Goal: Task Accomplishment & Management: Complete application form

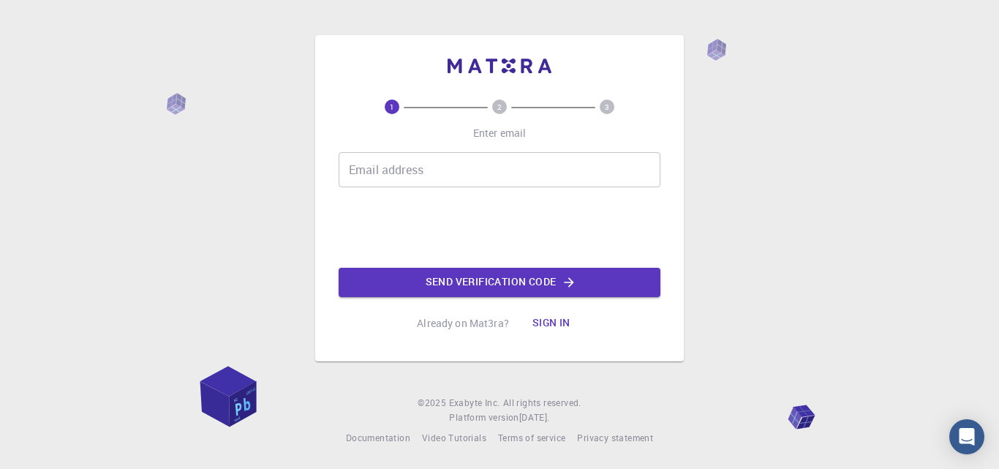
click at [578, 151] on div "1 2 3 Enter email Email address Email address Send verification code Already on…" at bounding box center [500, 218] width 322 height 238
click at [570, 159] on input "Email address" at bounding box center [500, 169] width 322 height 35
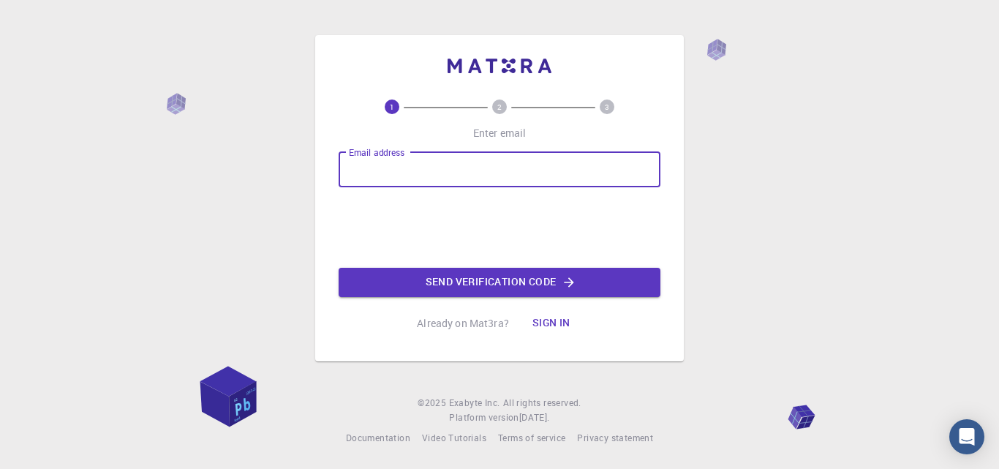
type input "[EMAIL_ADDRESS][DOMAIN_NAME]"
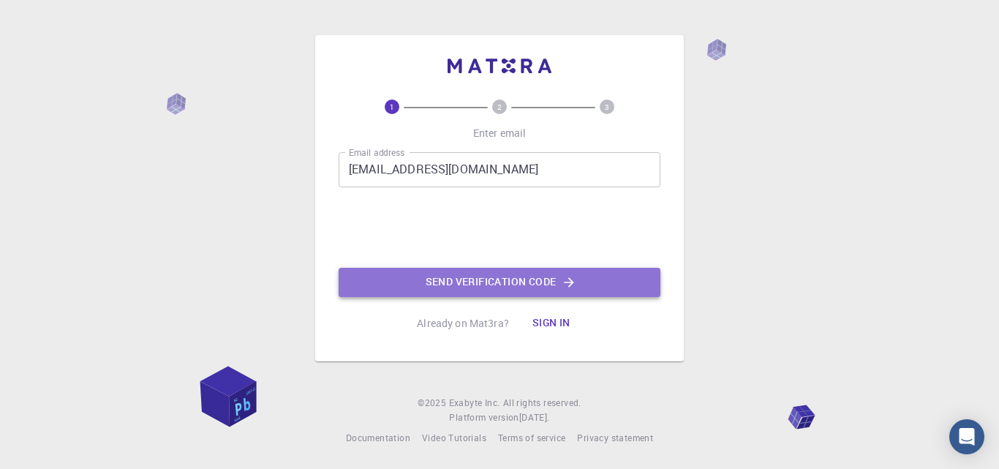
click at [456, 282] on button "Send verification code" at bounding box center [500, 282] width 322 height 29
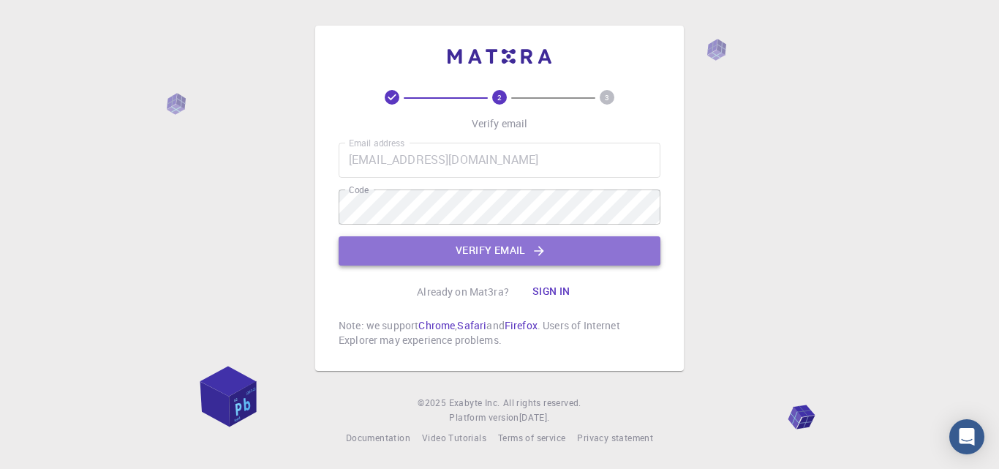
click at [409, 248] on button "Verify email" at bounding box center [500, 250] width 322 height 29
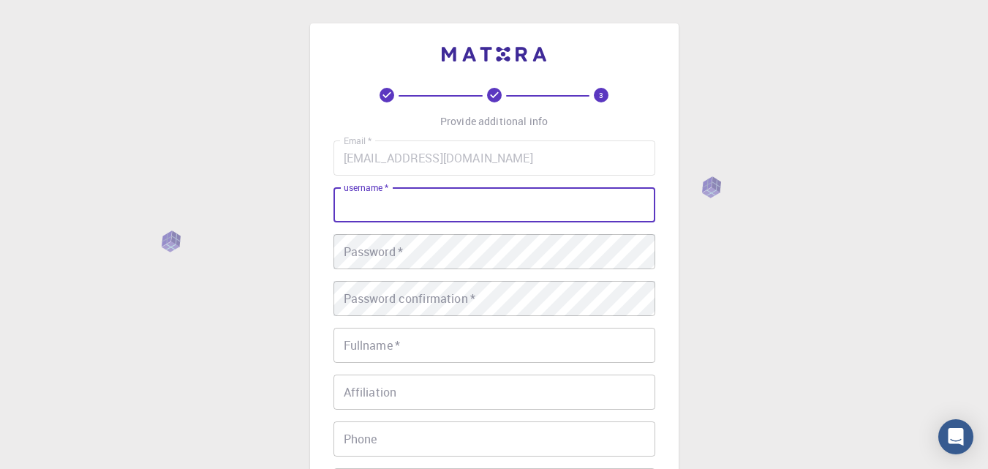
click at [441, 205] on input "username   *" at bounding box center [494, 204] width 322 height 35
type input "Ange"
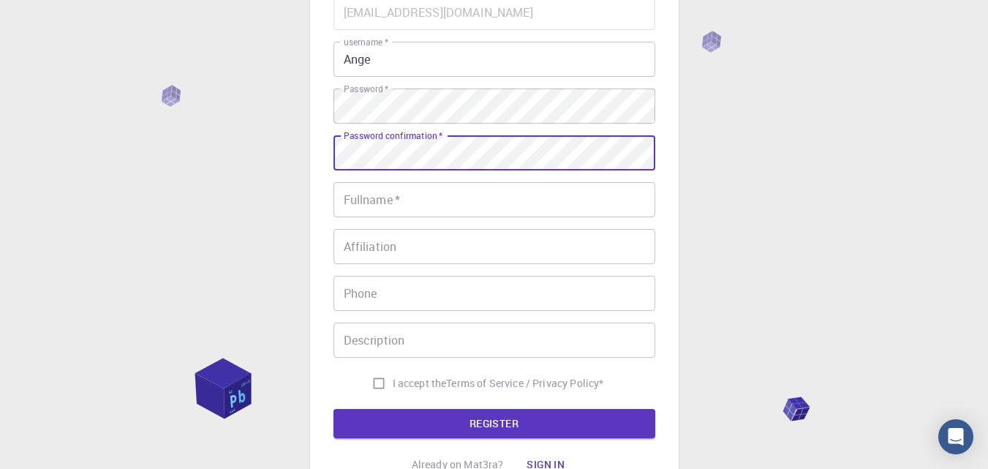
scroll to position [146, 0]
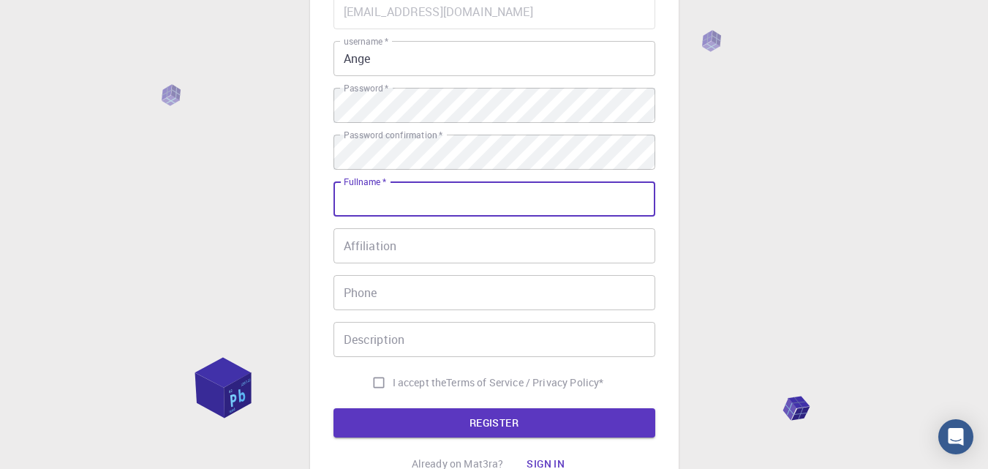
click at [465, 198] on input "Fullname   *" at bounding box center [494, 198] width 322 height 35
type input "[PERSON_NAME] ang"
click at [418, 250] on input "Affiliation" at bounding box center [494, 245] width 322 height 35
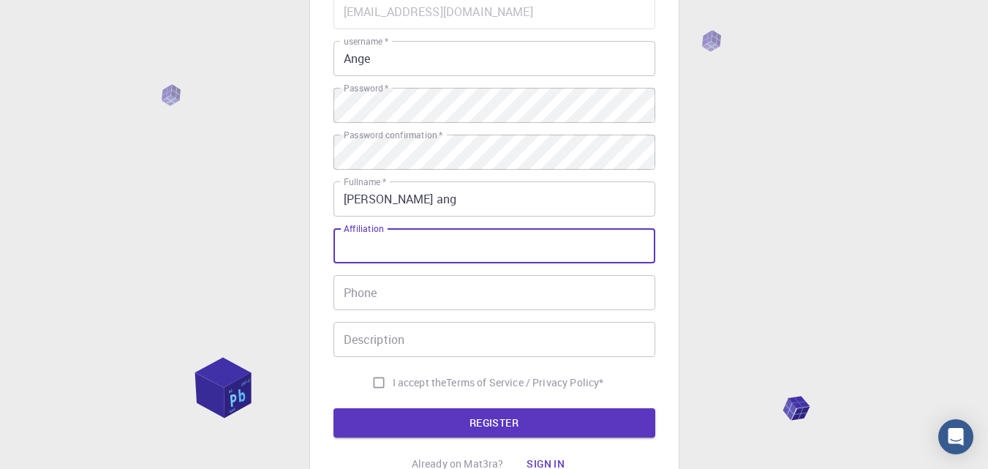
click at [428, 251] on input "Affiliation" at bounding box center [494, 245] width 322 height 35
type input "Udd"
click at [420, 293] on input "Phone" at bounding box center [494, 292] width 322 height 35
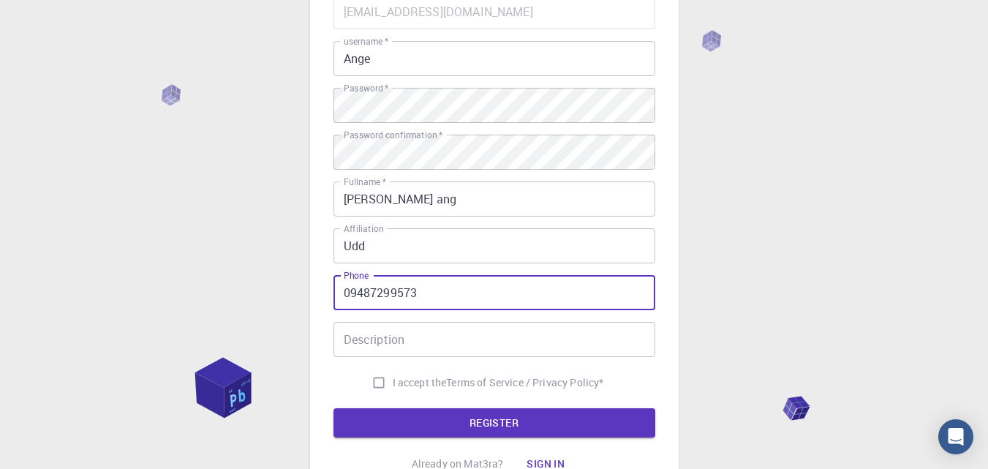
type input "09487299573"
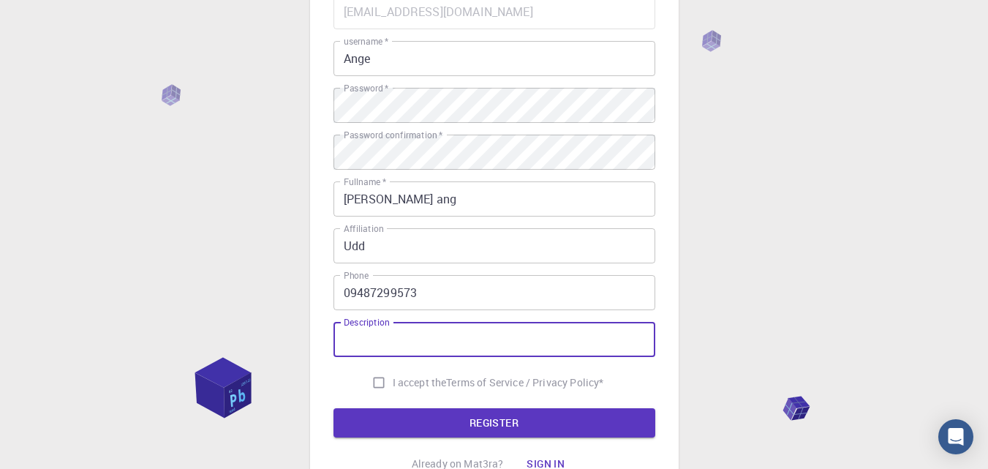
click at [414, 345] on input "Description" at bounding box center [494, 339] width 322 height 35
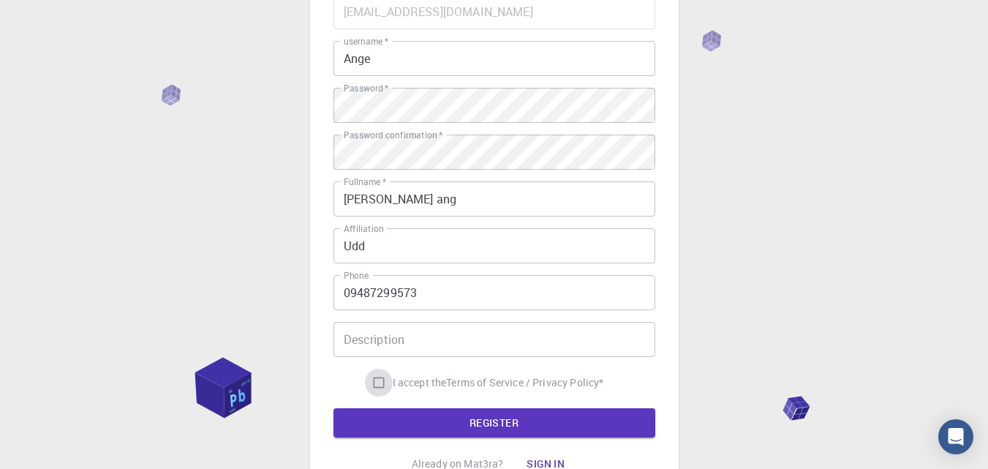
drag, startPoint x: 375, startPoint y: 381, endPoint x: 390, endPoint y: 399, distance: 23.9
click at [374, 380] on input "I accept the Terms of Service / Privacy Policy *" at bounding box center [379, 383] width 28 height 28
checkbox input "true"
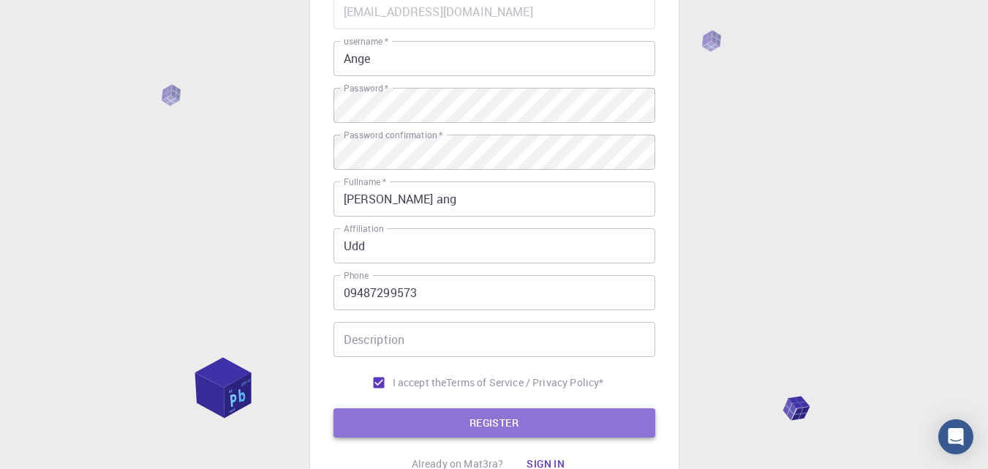
click at [429, 410] on button "REGISTER" at bounding box center [494, 422] width 322 height 29
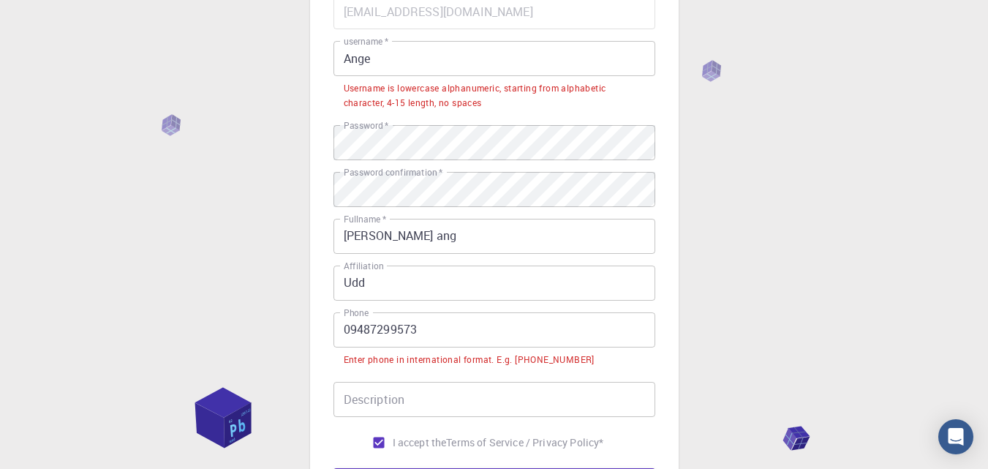
click at [354, 330] on input "09487299573" at bounding box center [494, 329] width 322 height 35
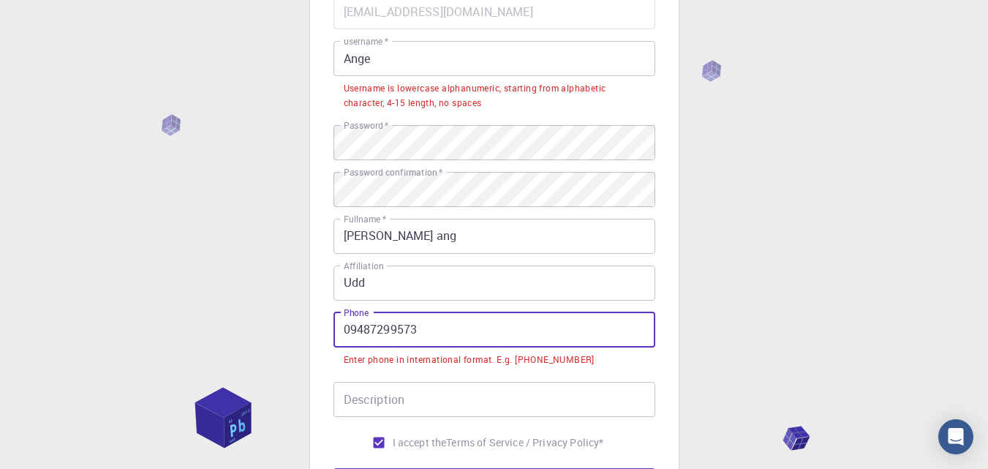
click at [351, 329] on input "09487299573" at bounding box center [494, 329] width 322 height 35
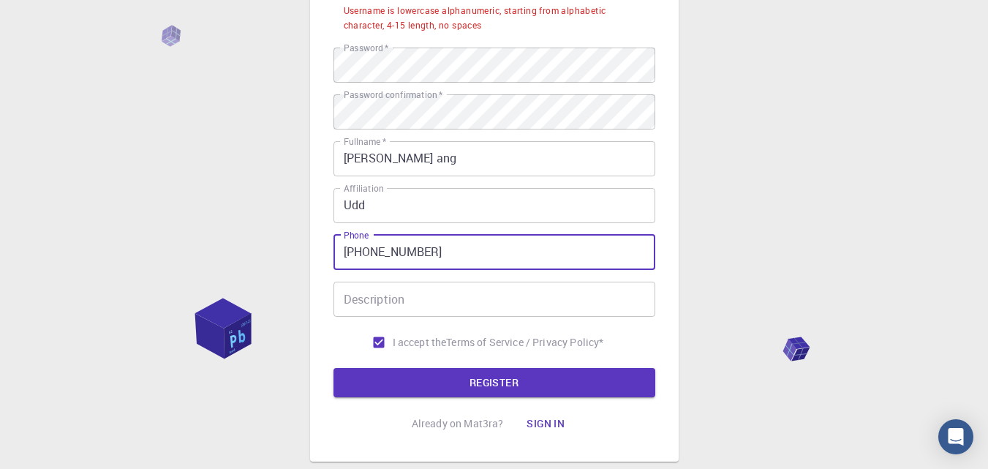
scroll to position [313, 0]
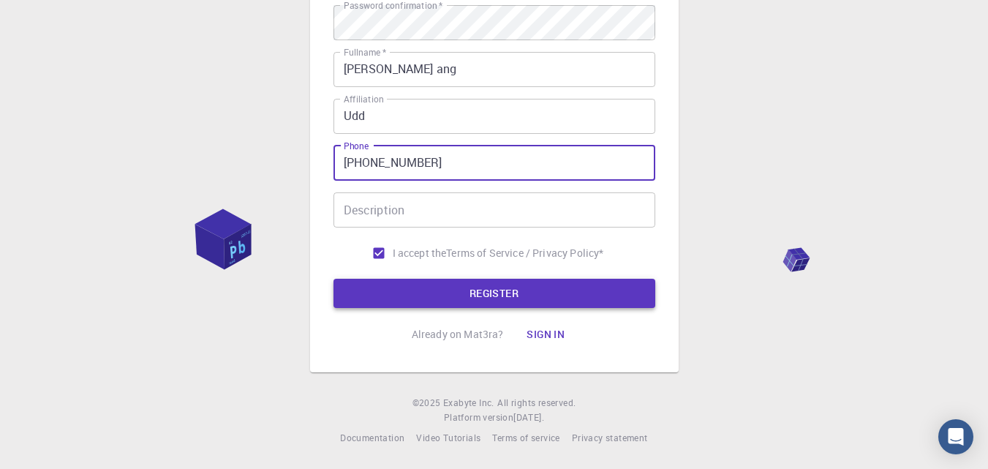
click at [522, 300] on button "REGISTER" at bounding box center [494, 293] width 322 height 29
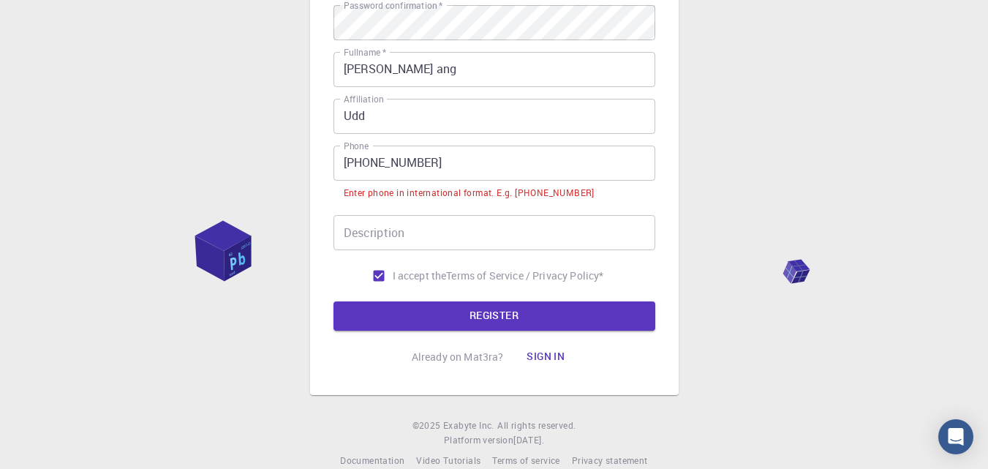
click at [369, 165] on input "[PHONE_NUMBER]" at bounding box center [494, 163] width 322 height 35
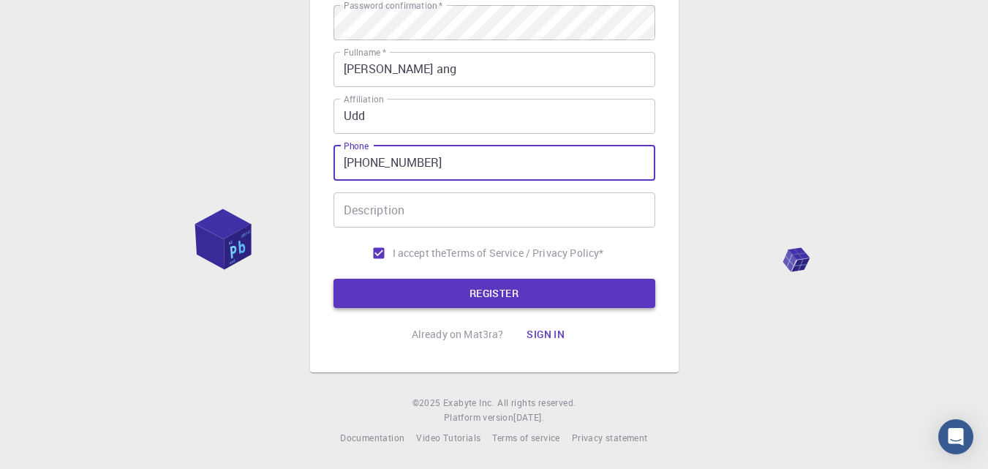
type input "[PHONE_NUMBER]"
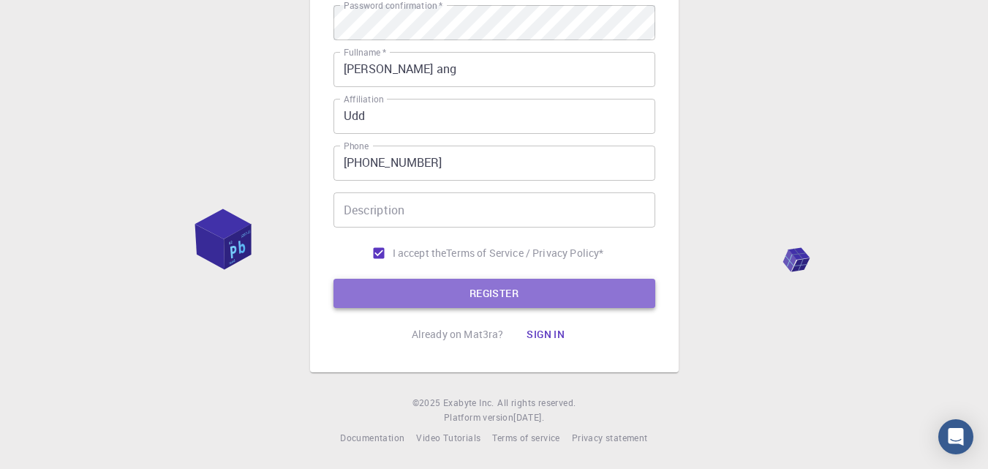
click at [465, 293] on button "REGISTER" at bounding box center [494, 293] width 322 height 29
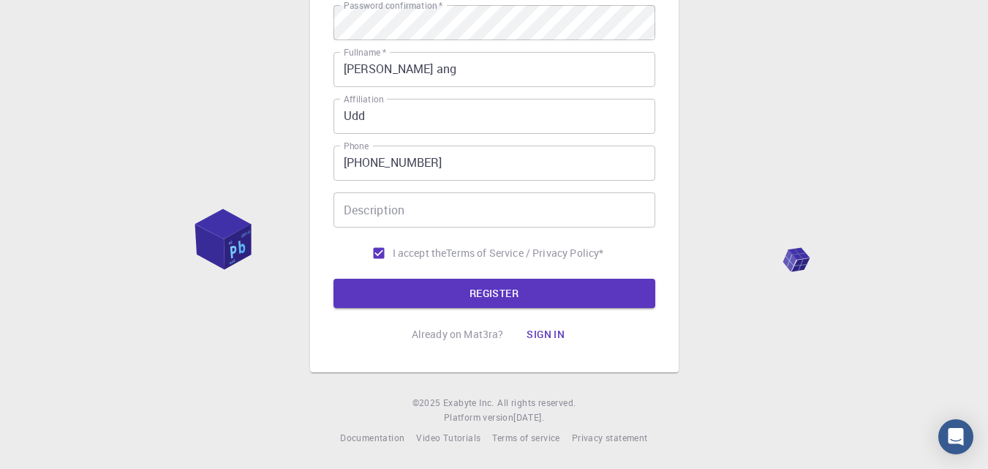
scroll to position [20, 0]
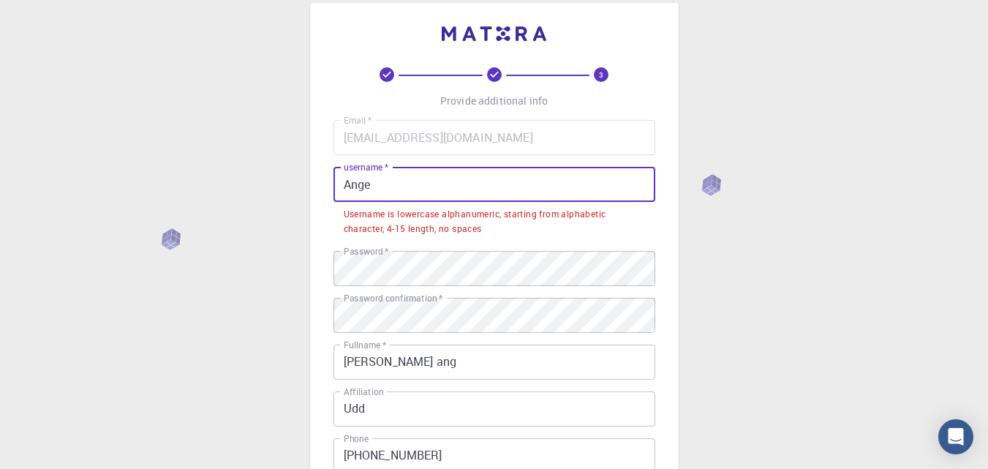
click at [413, 177] on input "Ange" at bounding box center [494, 184] width 322 height 35
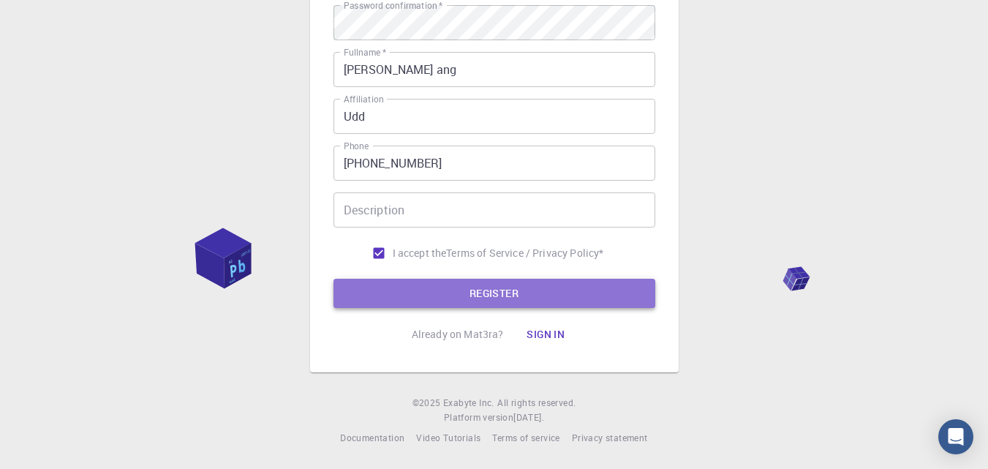
click at [452, 288] on button "REGISTER" at bounding box center [494, 293] width 322 height 29
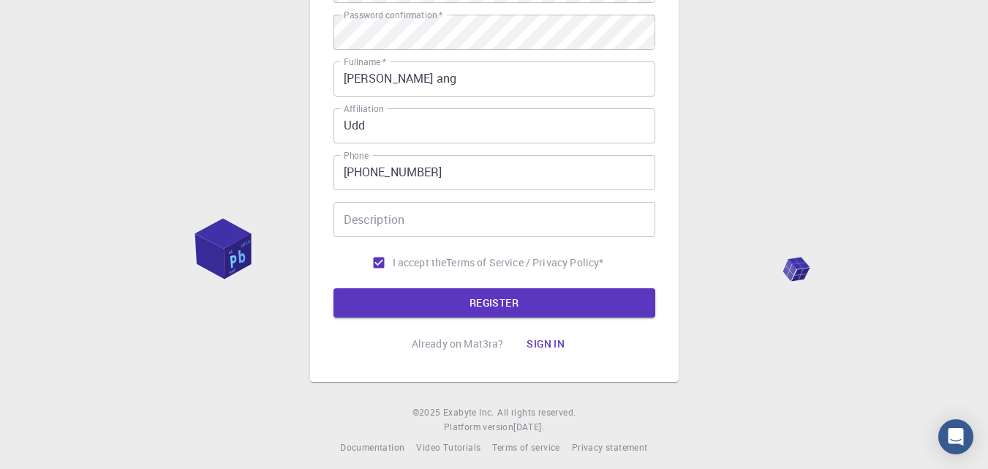
scroll to position [94, 0]
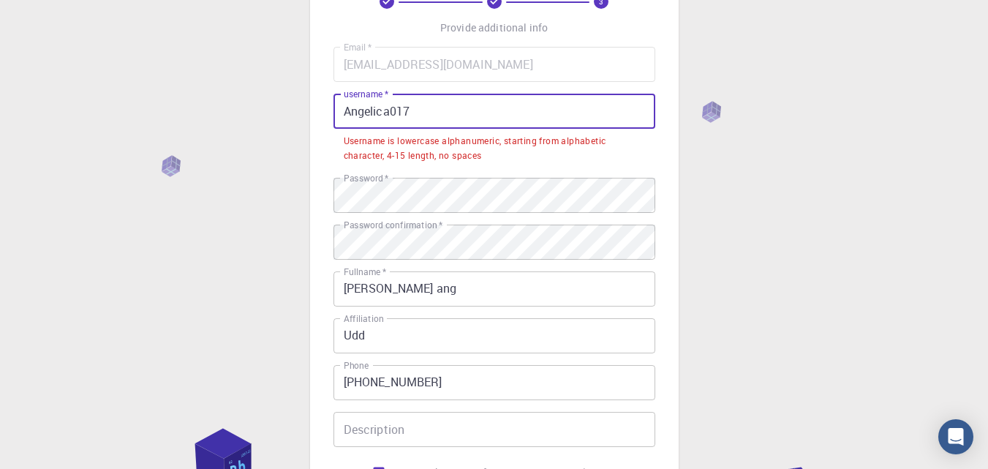
click at [437, 110] on input "Angelica017" at bounding box center [494, 111] width 322 height 35
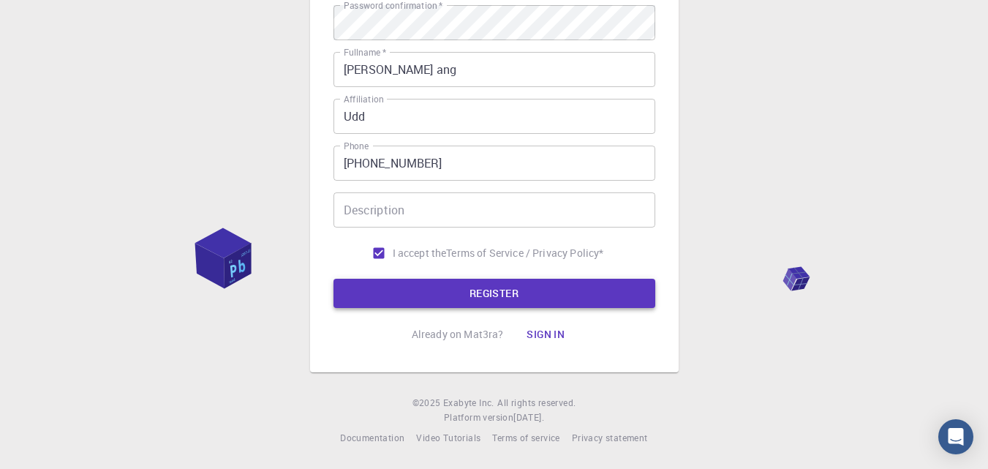
click at [447, 286] on button "REGISTER" at bounding box center [494, 293] width 322 height 29
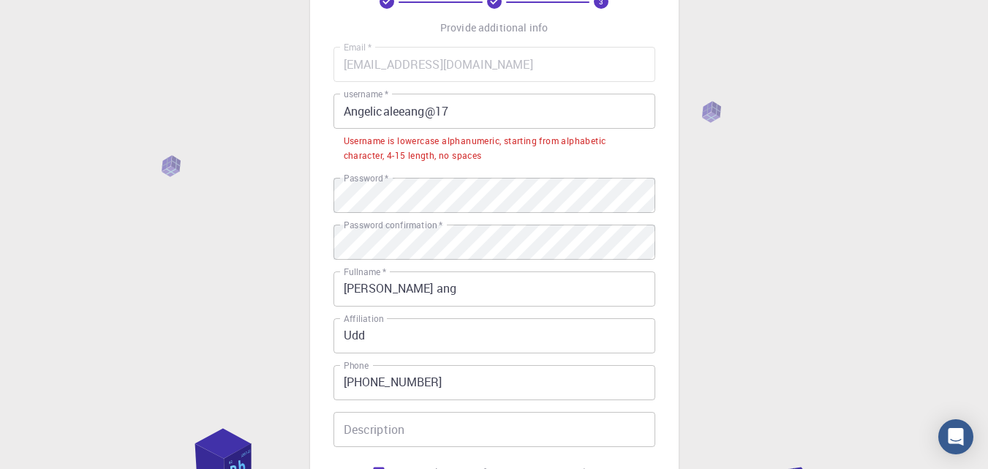
click at [400, 122] on input "Angelicaleeang@17" at bounding box center [494, 111] width 322 height 35
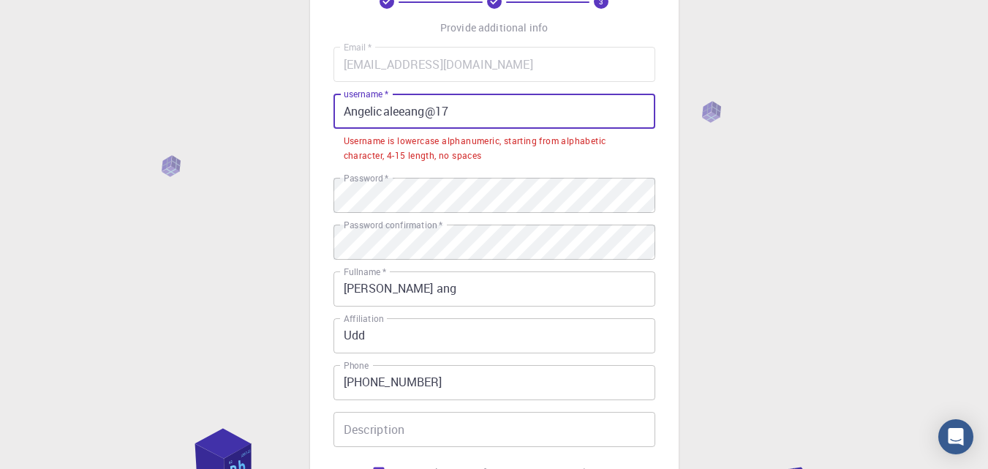
click at [355, 114] on input "Angelicaleeang@17" at bounding box center [494, 111] width 322 height 35
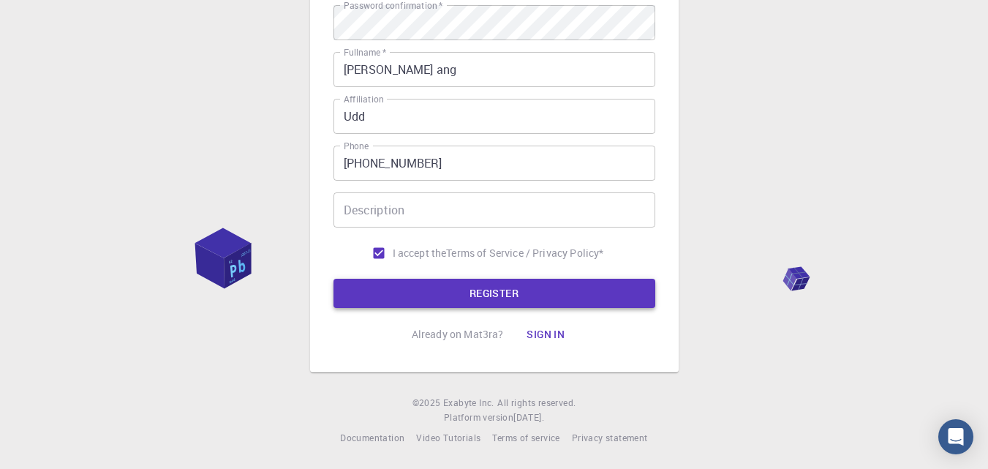
click at [453, 292] on button "REGISTER" at bounding box center [494, 293] width 322 height 29
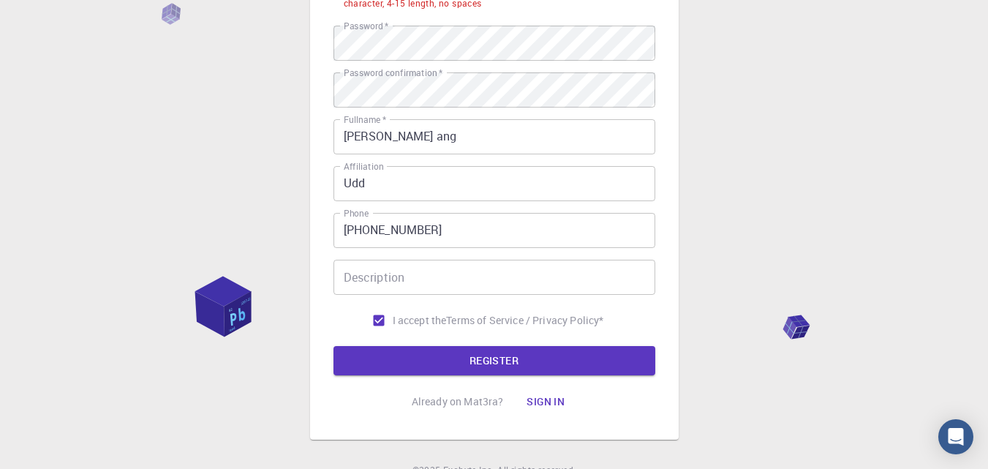
scroll to position [20, 0]
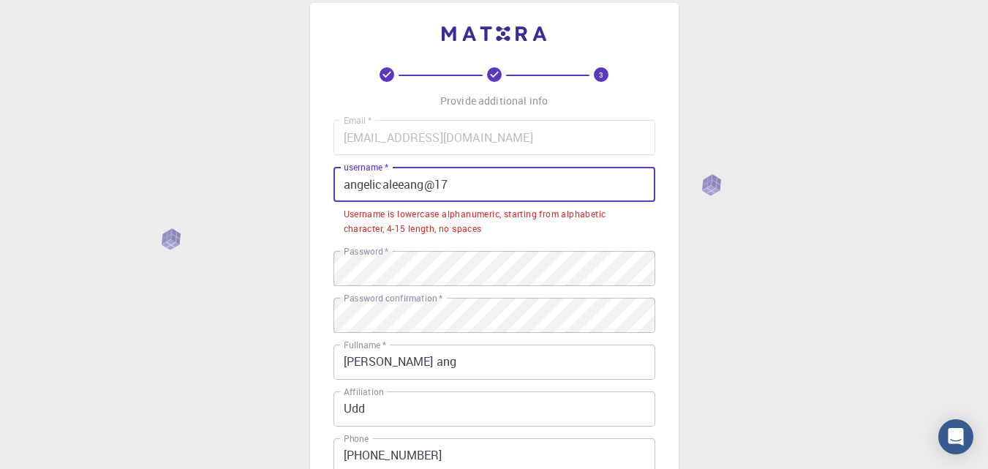
click at [351, 191] on input "angelicaleeang@17" at bounding box center [494, 184] width 322 height 35
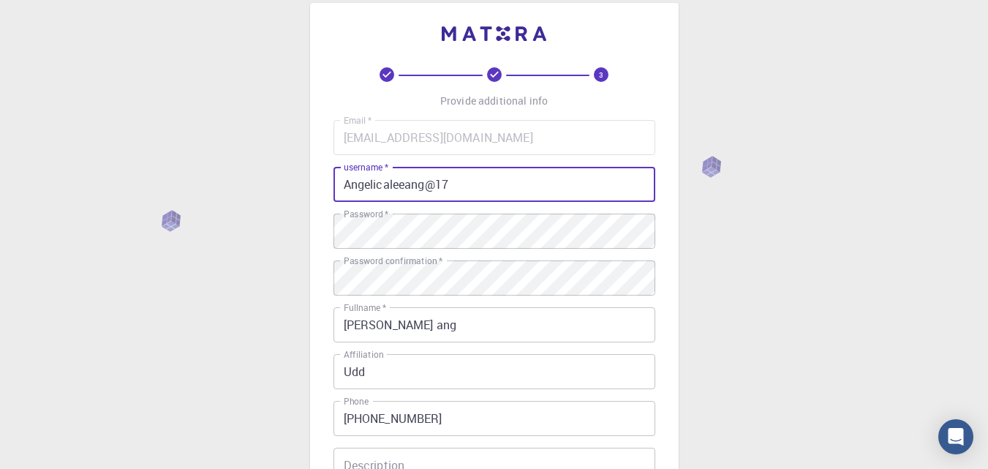
click at [543, 189] on input "Angelicaleeang@17" at bounding box center [494, 184] width 322 height 35
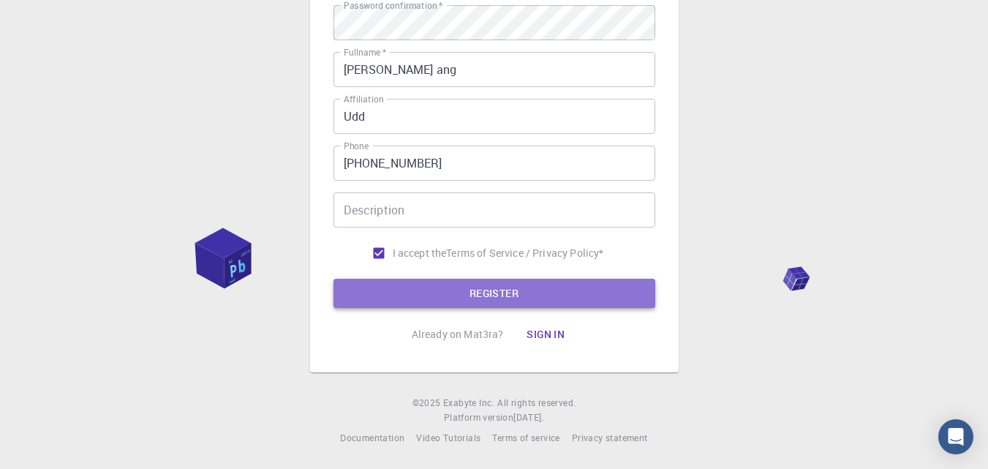
click at [483, 300] on button "REGISTER" at bounding box center [494, 293] width 322 height 29
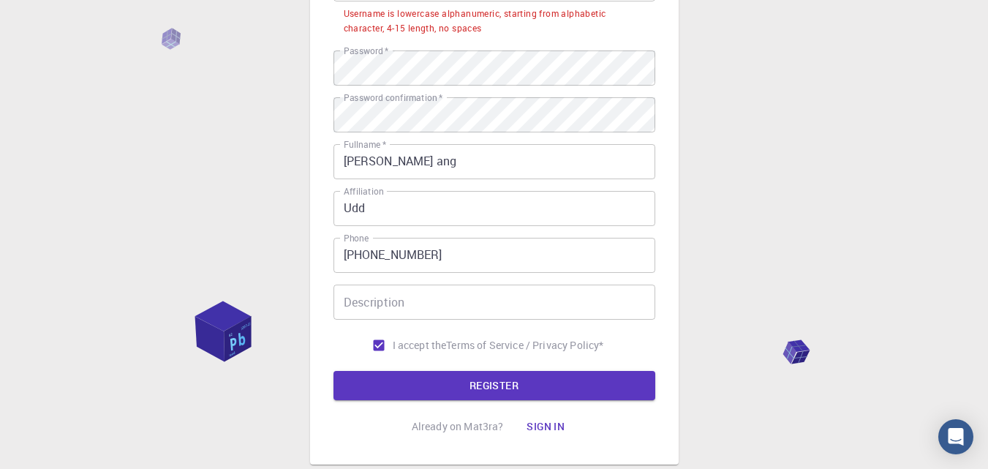
scroll to position [94, 0]
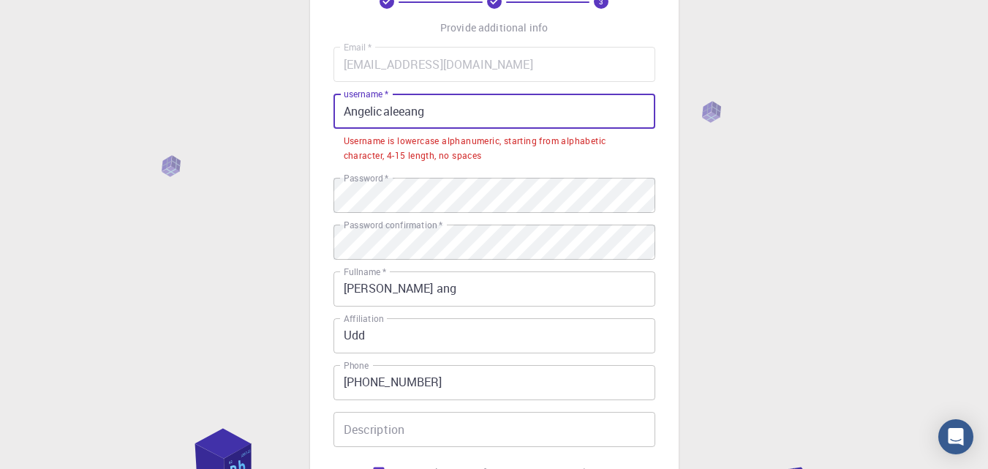
click at [431, 112] on input "Angelicaleeang" at bounding box center [494, 111] width 322 height 35
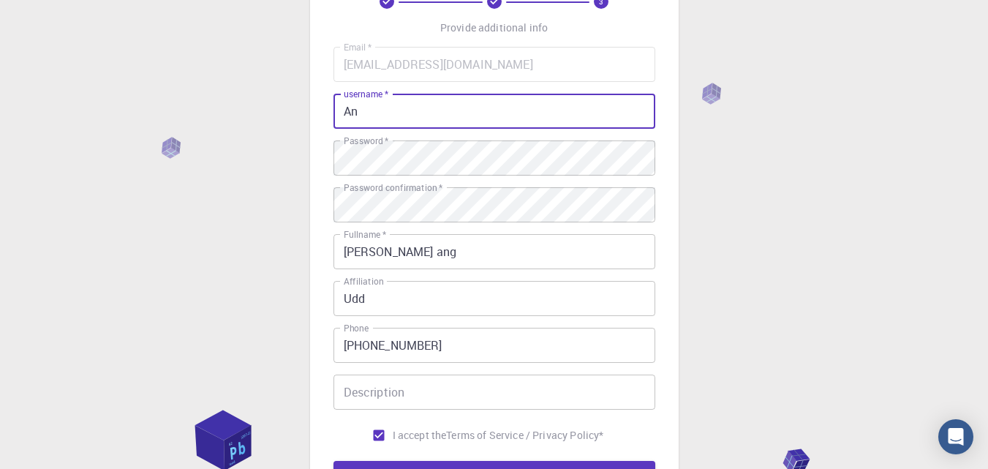
type input "A"
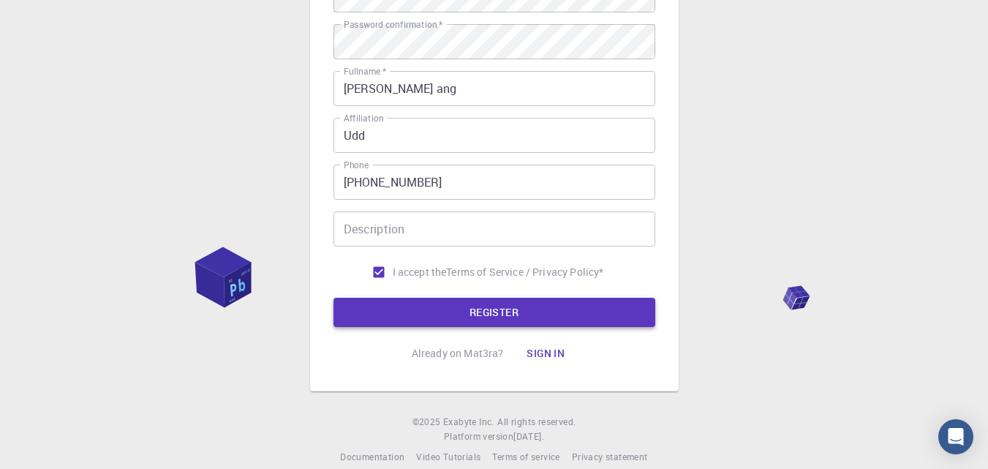
scroll to position [276, 0]
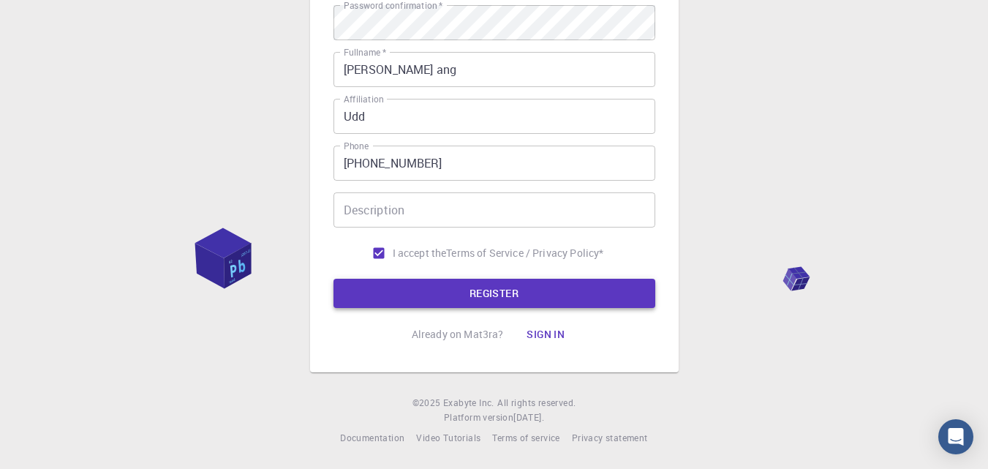
type input "kimchipopie"
drag, startPoint x: 464, startPoint y: 299, endPoint x: 455, endPoint y: 305, distance: 11.2
click at [455, 306] on button "REGISTER" at bounding box center [494, 293] width 322 height 29
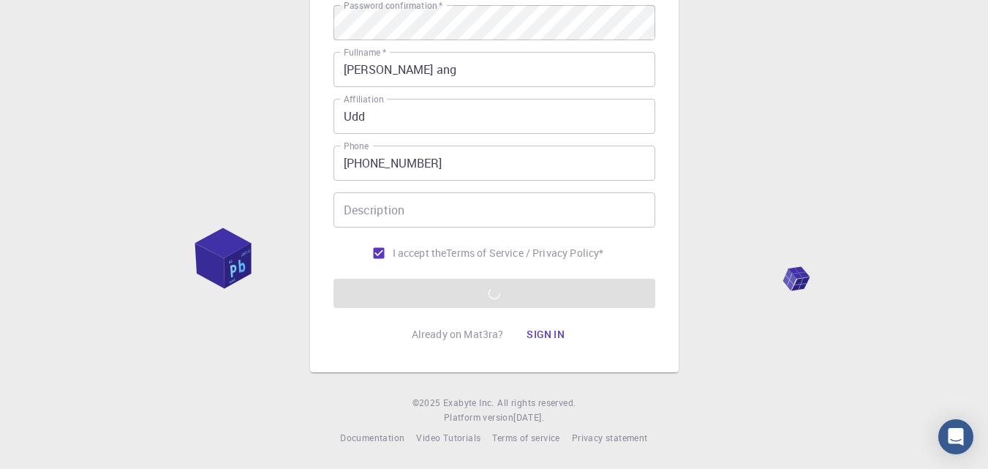
click at [455, 305] on form "Email   * [EMAIL_ADDRESS][DOMAIN_NAME] Email   * username   * kimchipopie usern…" at bounding box center [494, 86] width 322 height 443
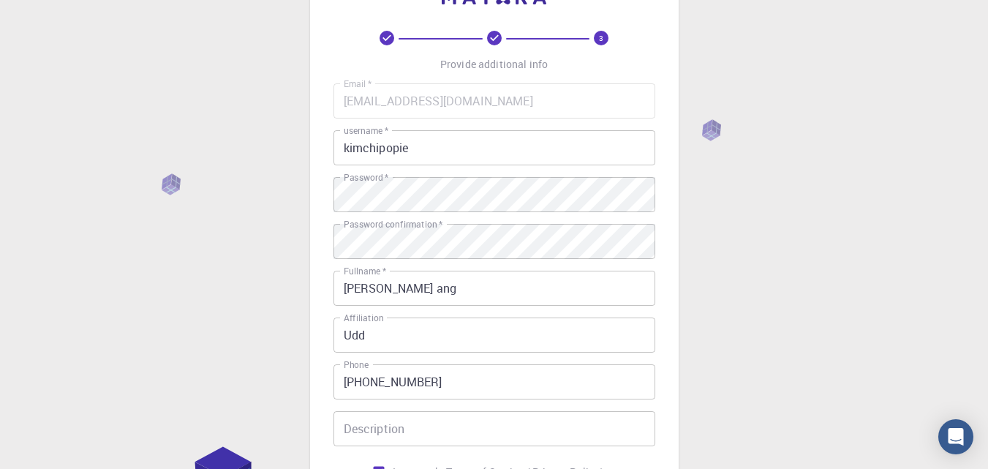
scroll to position [56, 0]
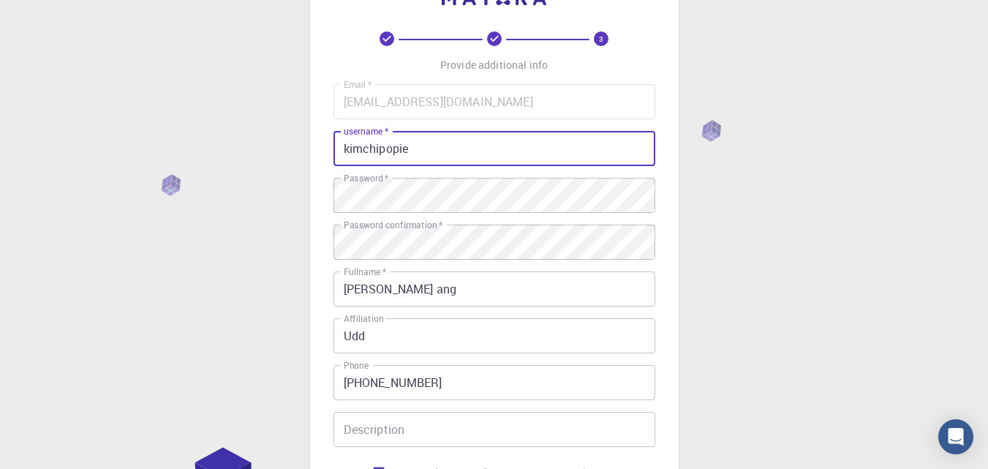
drag, startPoint x: 432, startPoint y: 152, endPoint x: 328, endPoint y: 158, distance: 104.0
click at [328, 158] on div "3 Provide additional info Email   * [EMAIL_ADDRESS][DOMAIN_NAME] Email   * user…" at bounding box center [494, 279] width 369 height 624
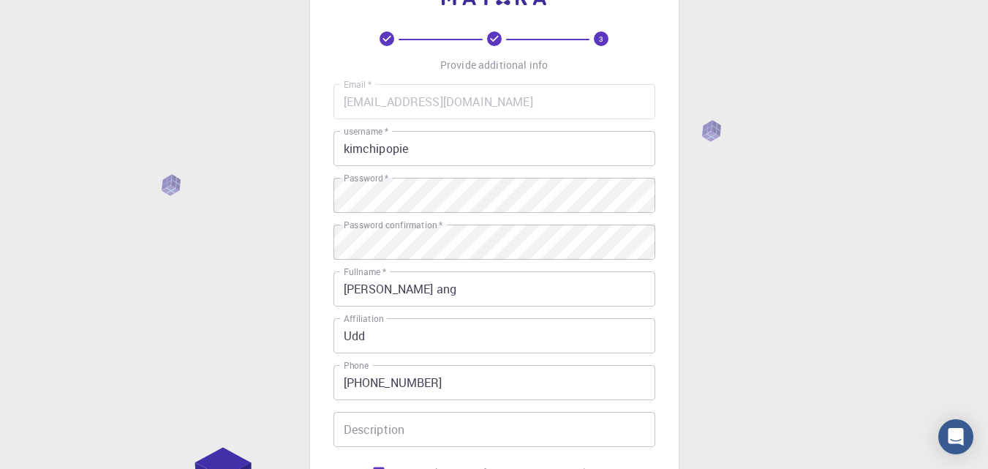
click at [701, 204] on div "3 Provide additional info Email   * [EMAIL_ADDRESS][DOMAIN_NAME] Email   * user…" at bounding box center [494, 316] width 988 height 744
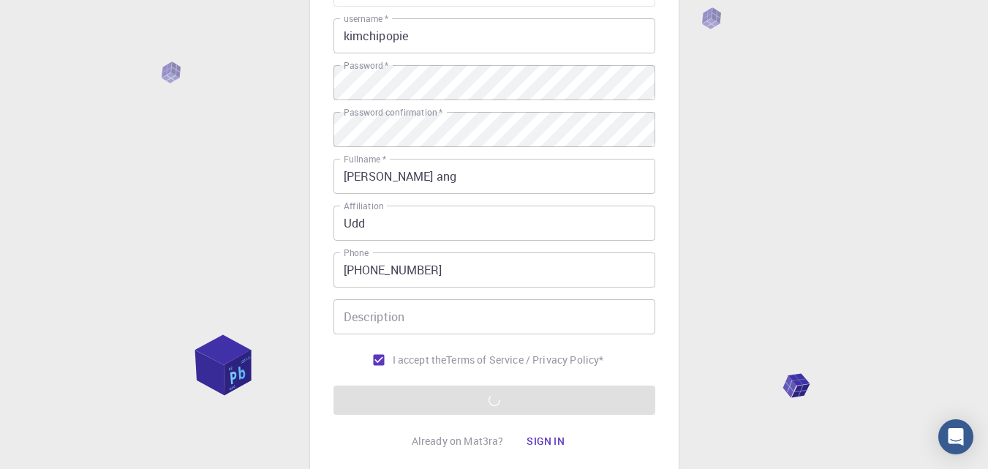
scroll to position [0, 0]
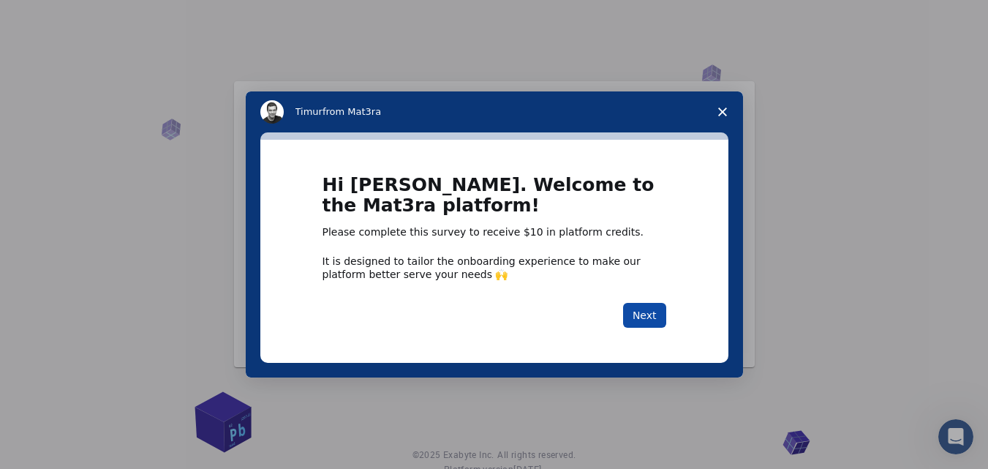
click at [633, 313] on button "Next" at bounding box center [644, 315] width 43 height 25
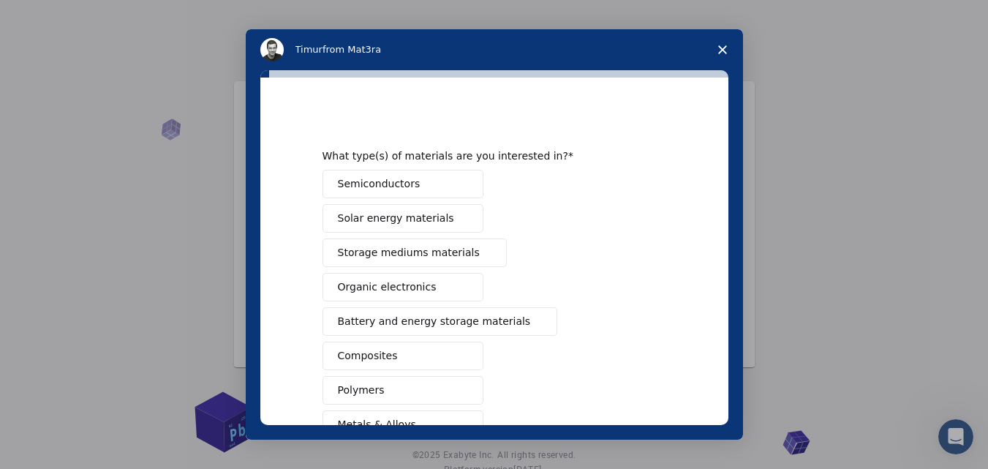
click at [652, 317] on div "Semiconductors Solar energy materials Storage mediums materials Organic electro…" at bounding box center [494, 373] width 344 height 407
click at [431, 182] on button "Semiconductors" at bounding box center [402, 184] width 161 height 29
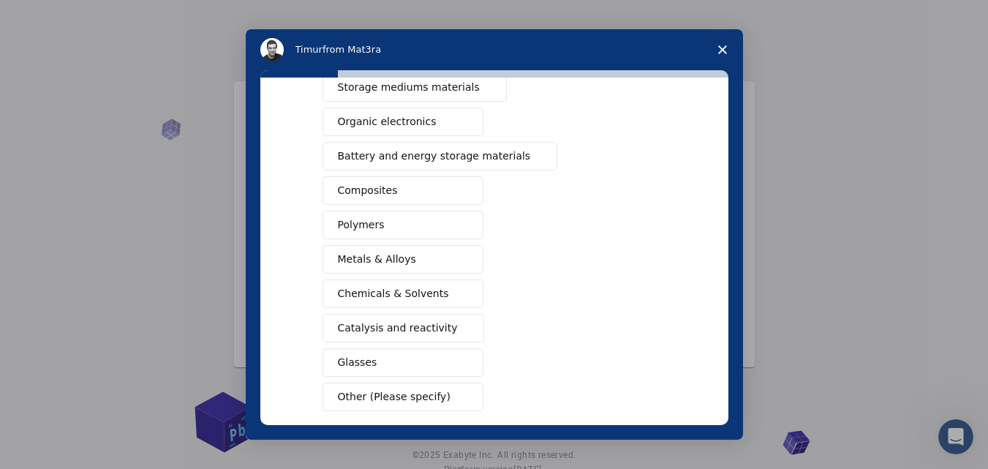
scroll to position [219, 0]
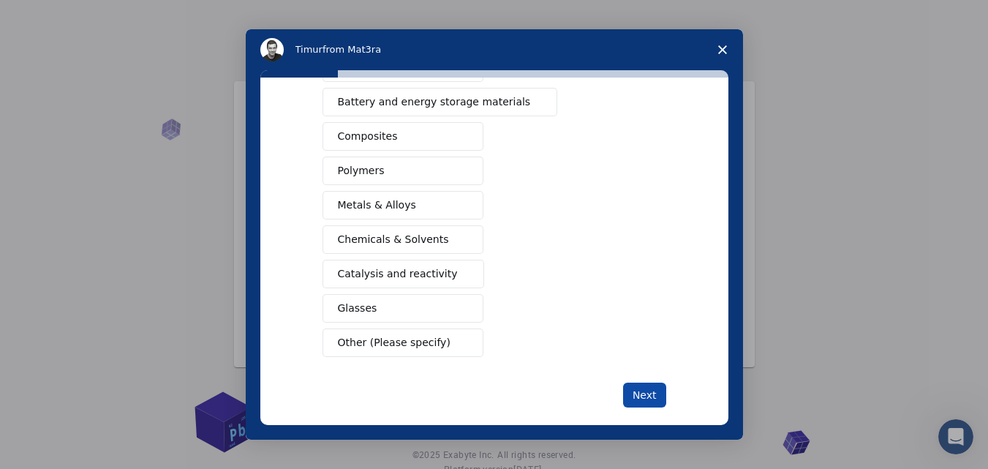
click at [647, 399] on button "Next" at bounding box center [644, 394] width 43 height 25
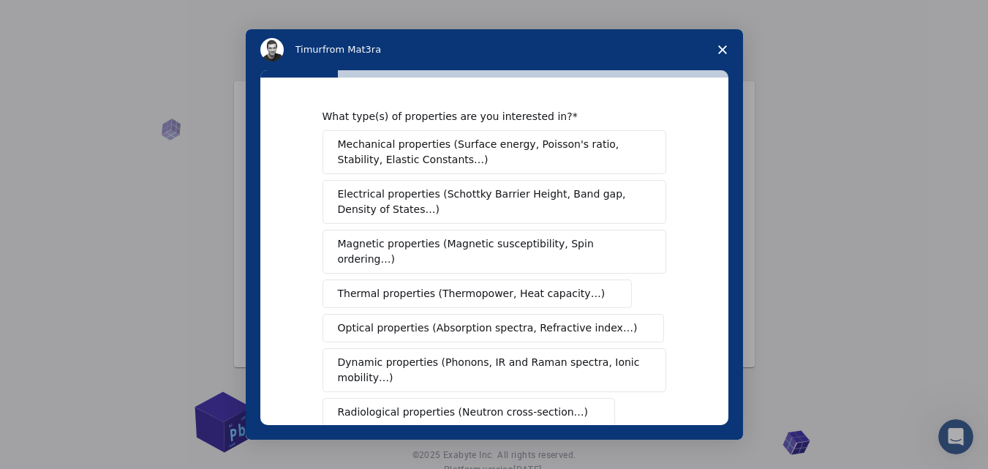
scroll to position [0, 0]
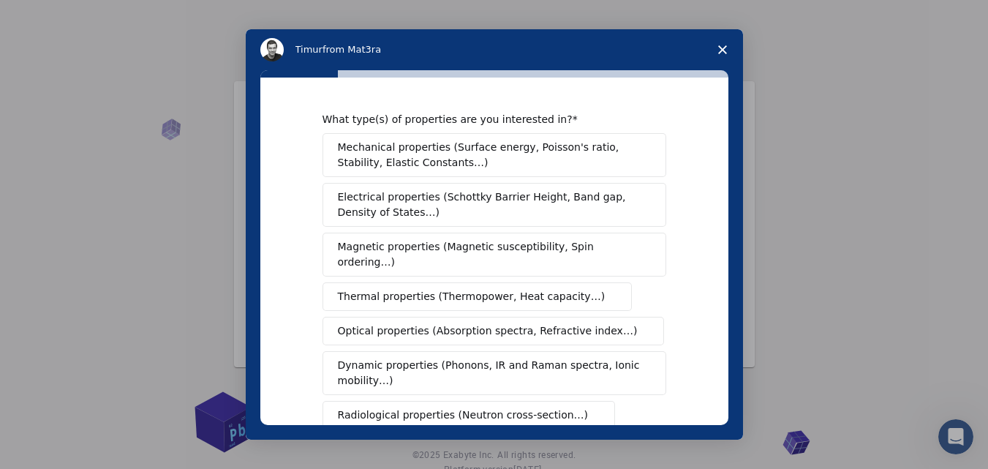
click at [422, 208] on span "Electrical properties (Schottky Barrier Height, Band gap, Density of States…)" at bounding box center [490, 204] width 304 height 31
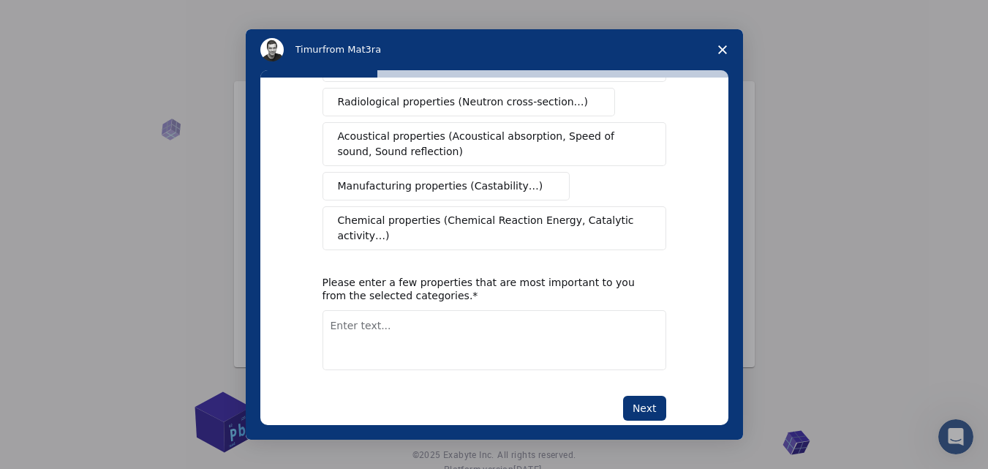
scroll to position [52, 0]
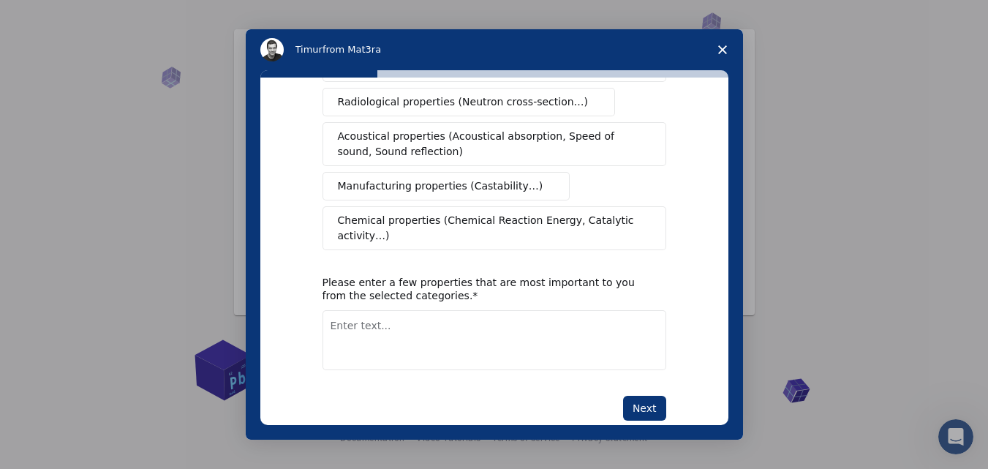
click at [636, 396] on button "Next" at bounding box center [644, 408] width 43 height 25
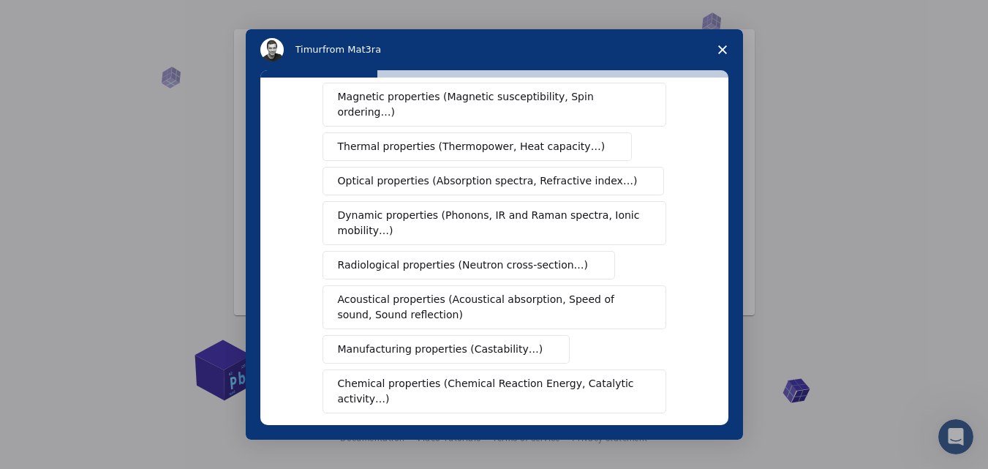
scroll to position [0, 0]
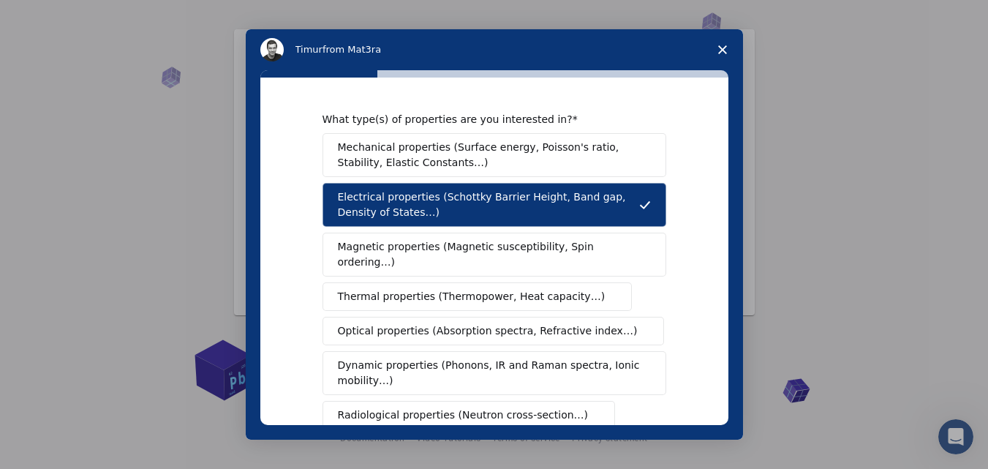
drag, startPoint x: 373, startPoint y: 209, endPoint x: 362, endPoint y: 203, distance: 12.8
click at [341, 200] on span "Electrical properties (Schottky Barrier Height, Band gap, Density of States…)" at bounding box center [488, 204] width 301 height 31
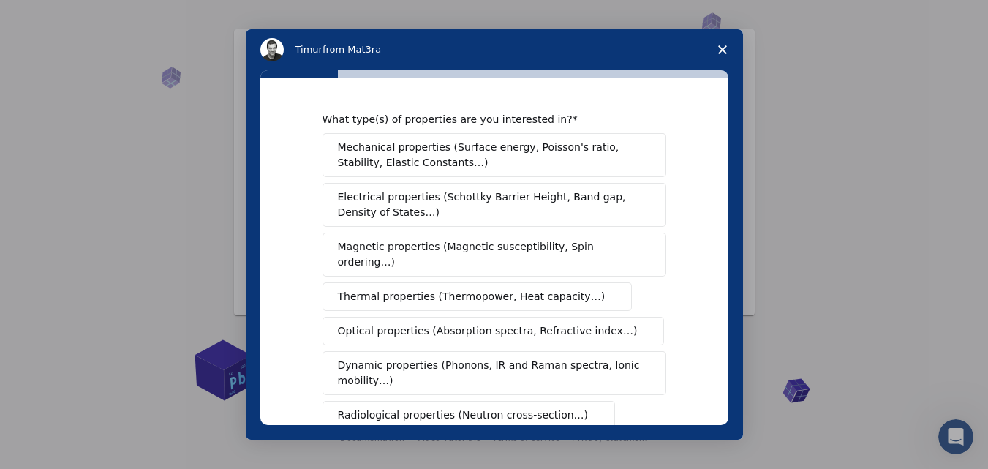
click at [412, 210] on span "Electrical properties (Schottky Barrier Height, Band gap, Density of States…)" at bounding box center [490, 204] width 304 height 31
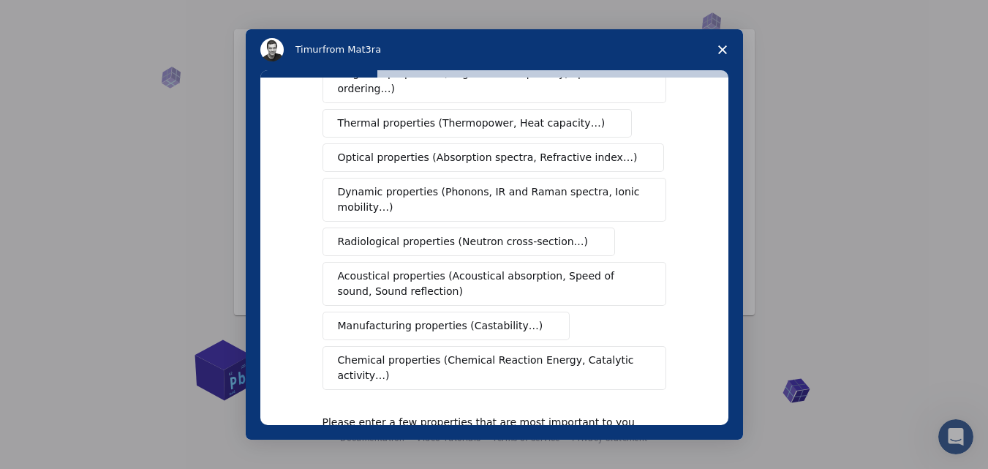
scroll to position [330, 0]
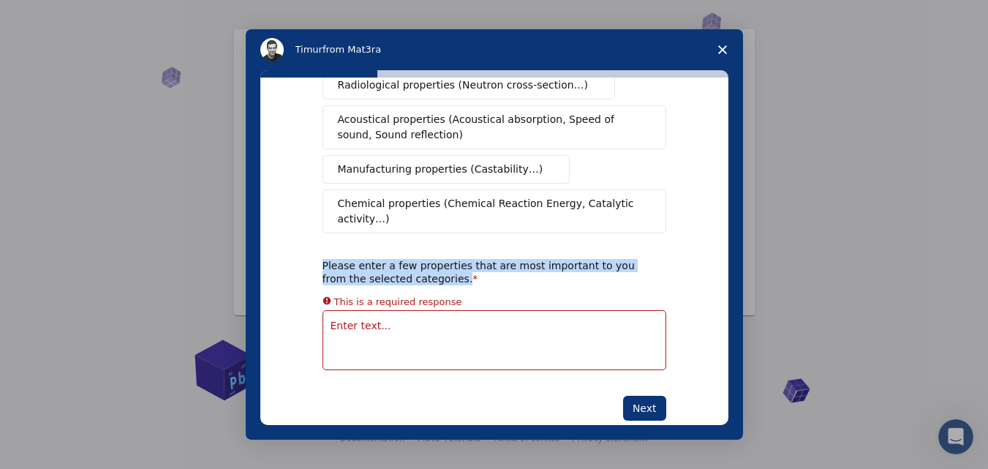
drag, startPoint x: 426, startPoint y: 247, endPoint x: 317, endPoint y: 237, distance: 109.4
click at [317, 237] on div "What type(s) of properties are you interested in? Mechanical properties (Surfac…" at bounding box center [494, 251] width 468 height 347
copy div "Please enter a few properties that are most important to you from the selected …"
click at [379, 320] on textarea "Enter text..." at bounding box center [494, 340] width 344 height 60
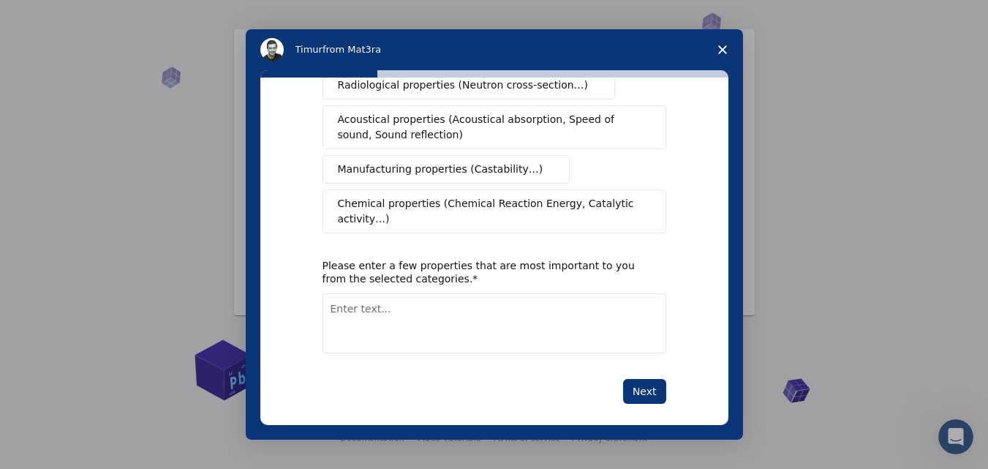
scroll to position [313, 0]
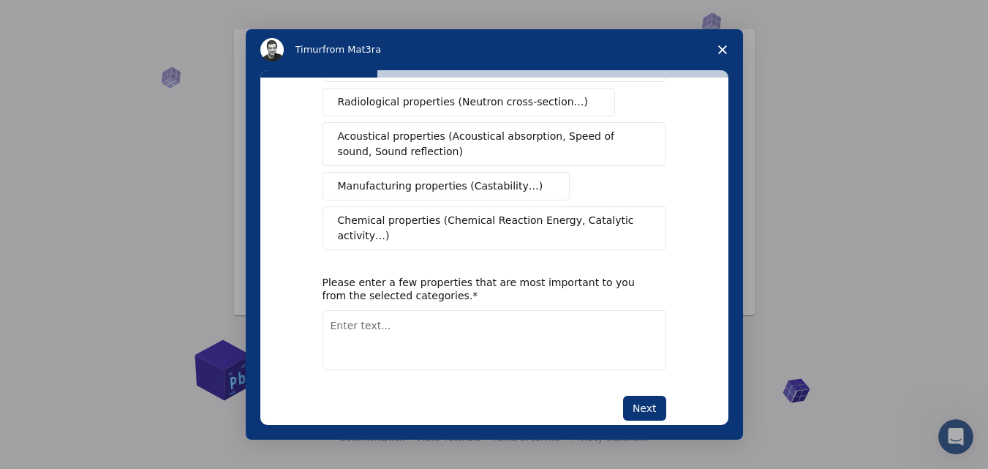
paste textarea "Band Gap Electrical Conductivity Carrier Mobility Dielectric Constant"
click at [383, 312] on textarea "Enter text..." at bounding box center [494, 340] width 344 height 60
click at [429, 323] on textarea "Band Gap Electrical Conductivity Carrier Mobility Dielectric Constant" at bounding box center [494, 340] width 344 height 60
click at [391, 310] on textarea "Band Gap Electrical Conductivity Carrier Mobility Dielectric Constant" at bounding box center [494, 340] width 344 height 60
paste textarea "Band Gap Electrical Conductivity Carrier Mobility Dielectric Constant"
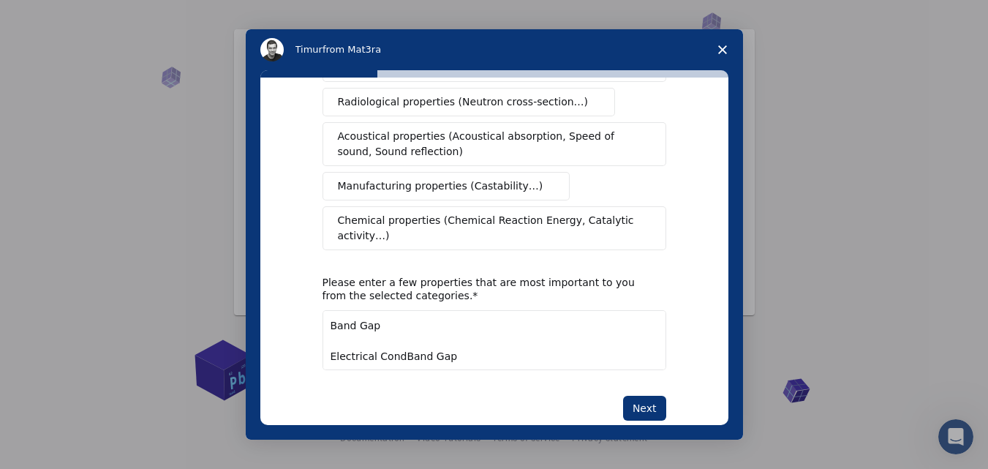
paste textarea "Band Gap Electrical Conductivity Carrier Mobility Dielectric Constant"
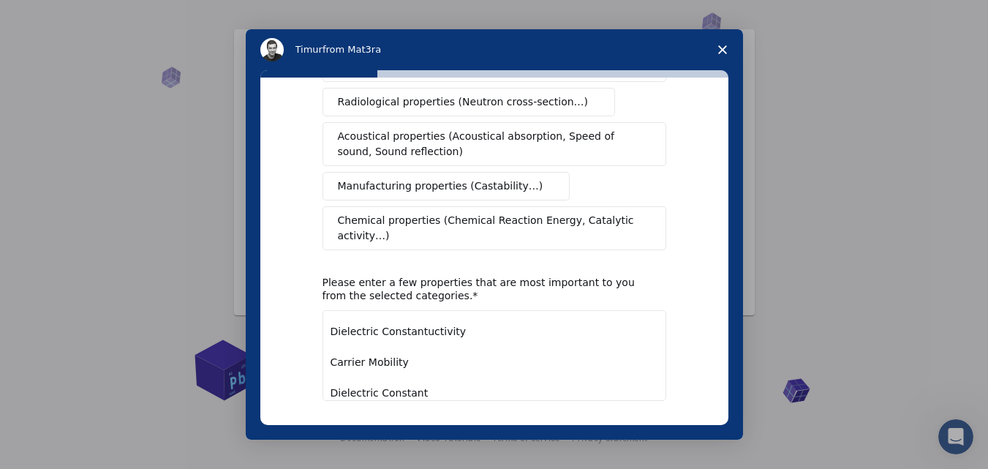
scroll to position [309, 0]
type textarea "Band Gap Electrical CondBand Gap Electrical Conductivity Carrier Mobility Diele…"
click at [641, 426] on button "Next" at bounding box center [644, 438] width 43 height 25
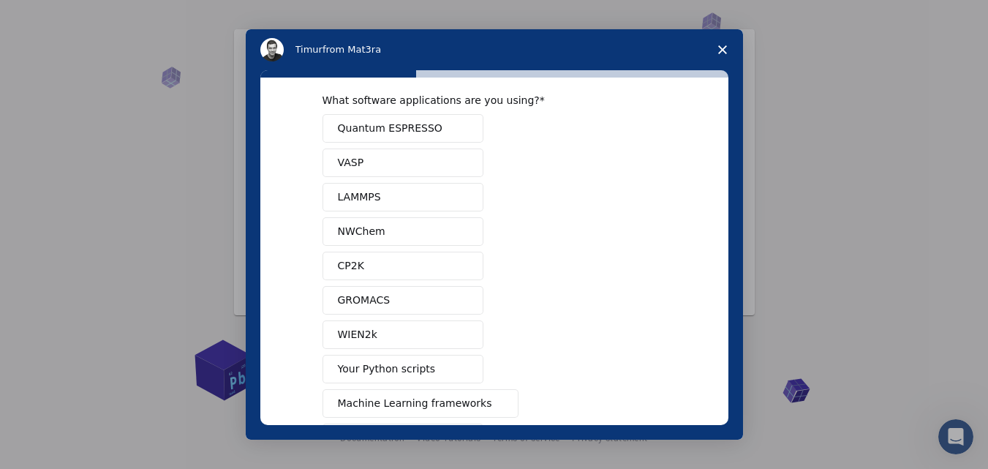
scroll to position [0, 0]
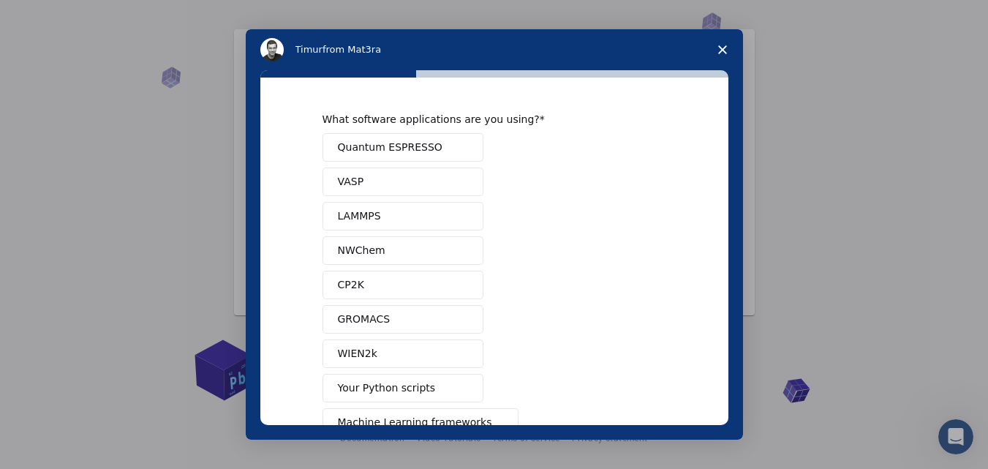
click at [410, 143] on span "Quantum ESPRESSO" at bounding box center [390, 147] width 105 height 15
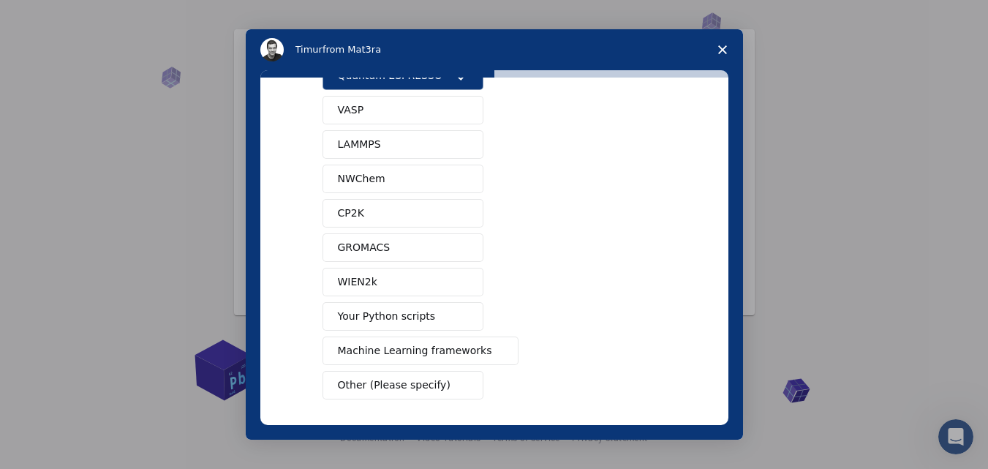
scroll to position [132, 0]
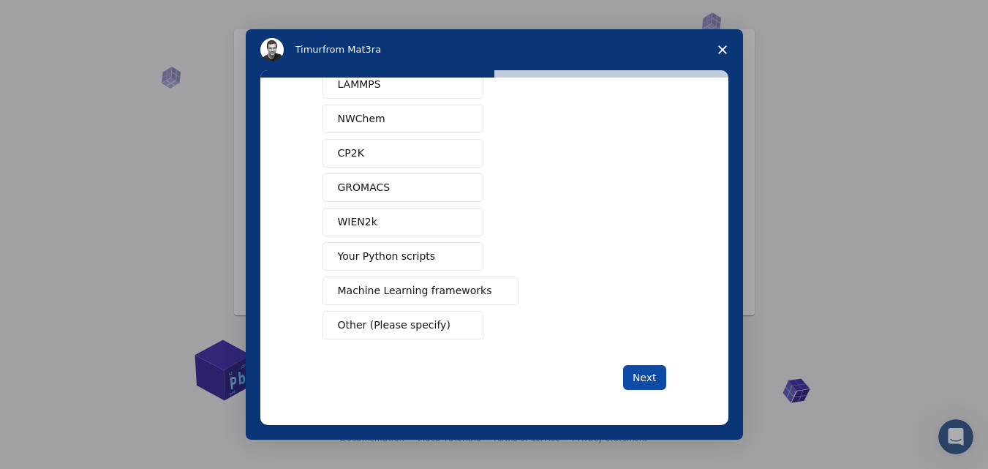
click at [638, 373] on button "Next" at bounding box center [644, 377] width 43 height 25
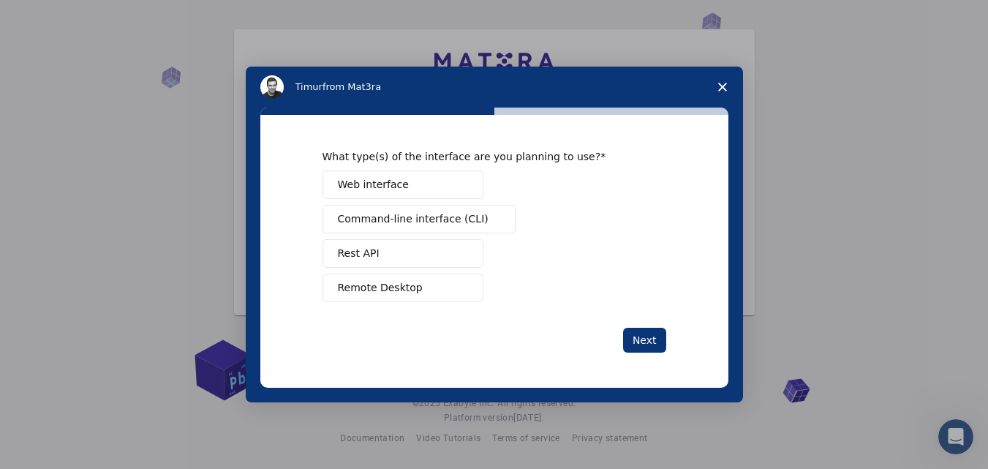
scroll to position [0, 0]
click at [448, 185] on button "Web interface" at bounding box center [402, 184] width 161 height 29
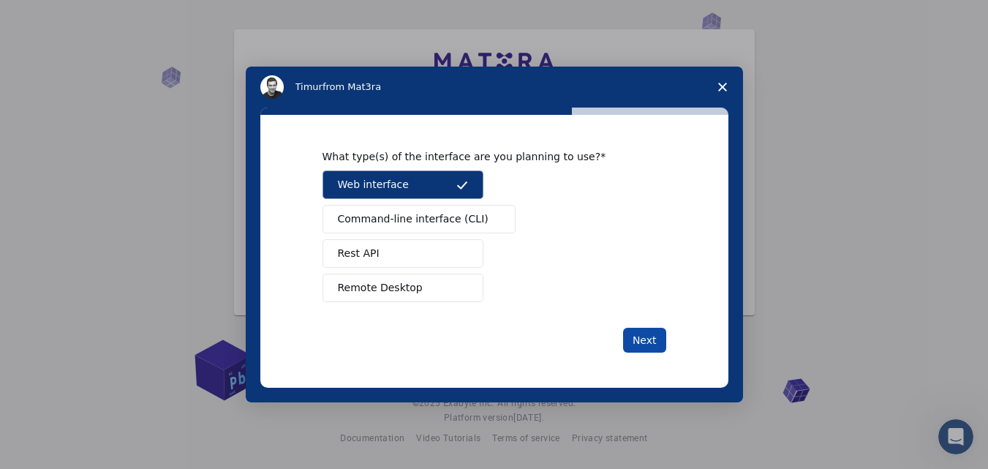
click at [646, 339] on button "Next" at bounding box center [644, 340] width 43 height 25
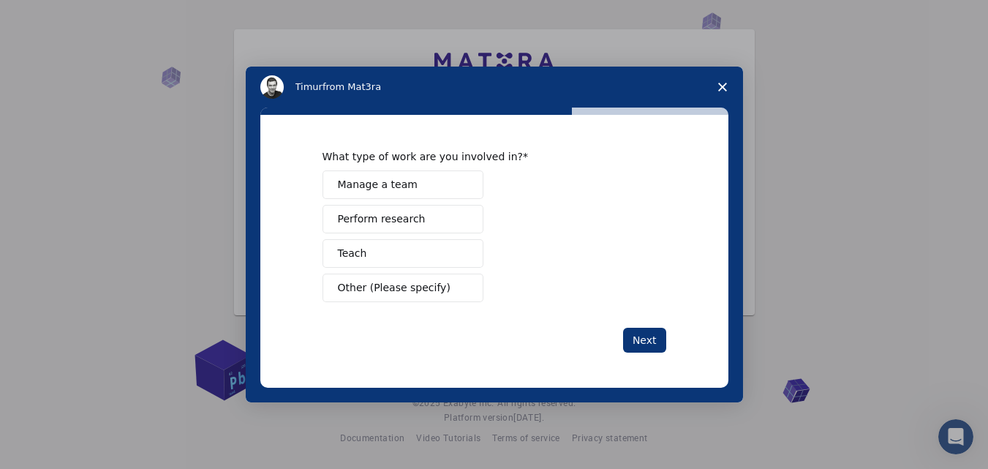
click at [439, 189] on button "Manage a team" at bounding box center [402, 184] width 161 height 29
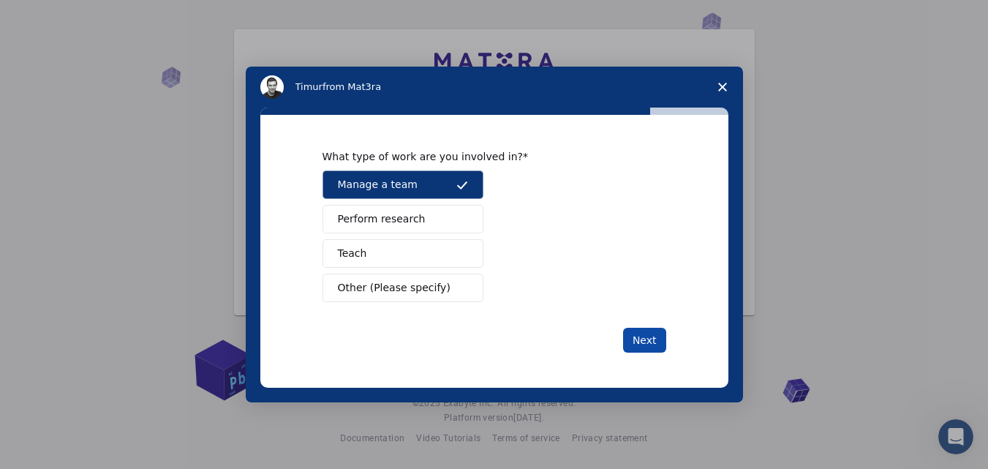
click at [649, 339] on button "Next" at bounding box center [644, 340] width 43 height 25
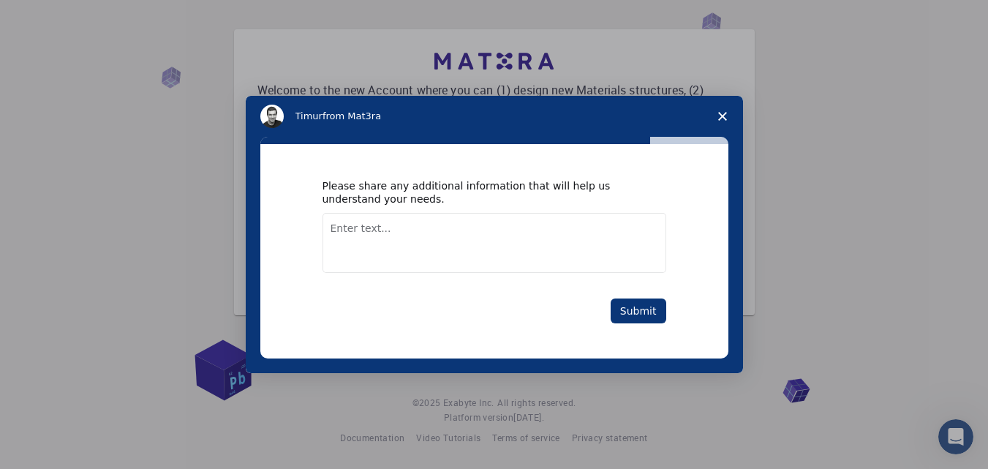
click at [521, 230] on textarea "Enter text..." at bounding box center [494, 243] width 344 height 60
type textarea "simulations and schematic"
click at [645, 321] on button "Submit" at bounding box center [639, 310] width 56 height 25
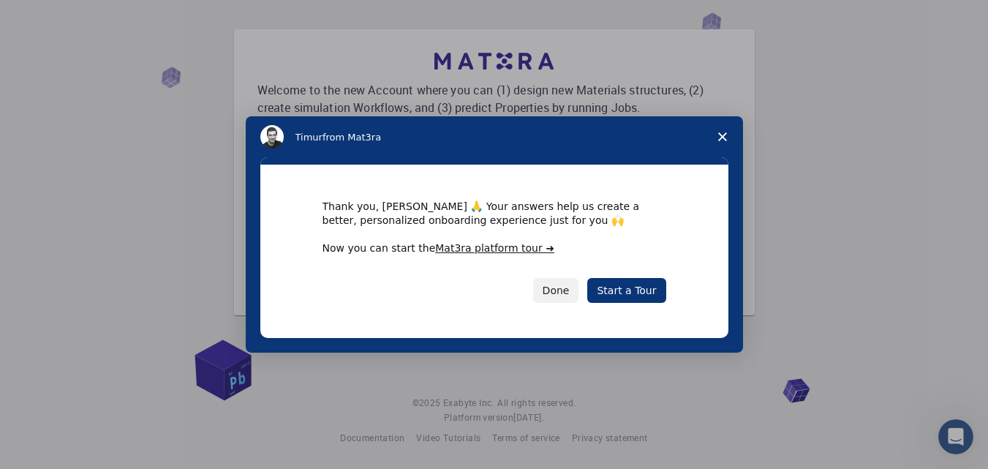
click at [722, 132] on span "Close survey" at bounding box center [722, 136] width 41 height 41
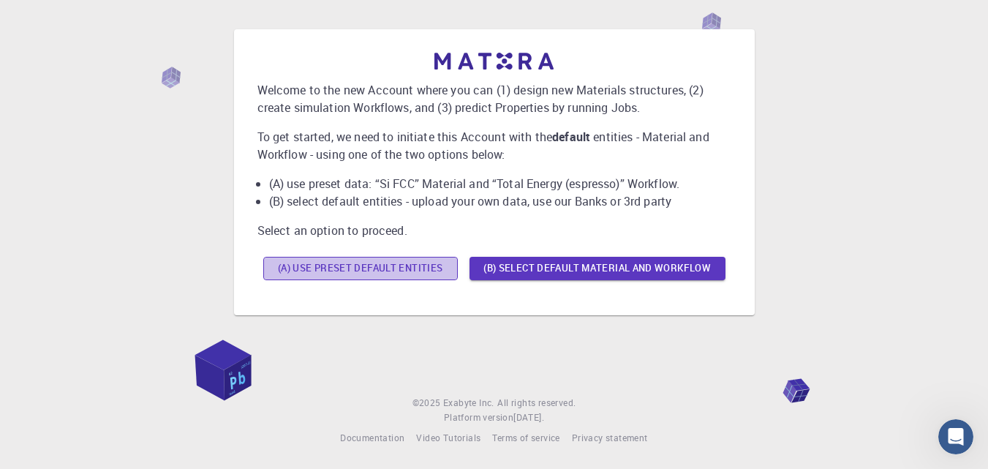
click at [402, 267] on button "(A) Use preset default entities" at bounding box center [360, 268] width 195 height 23
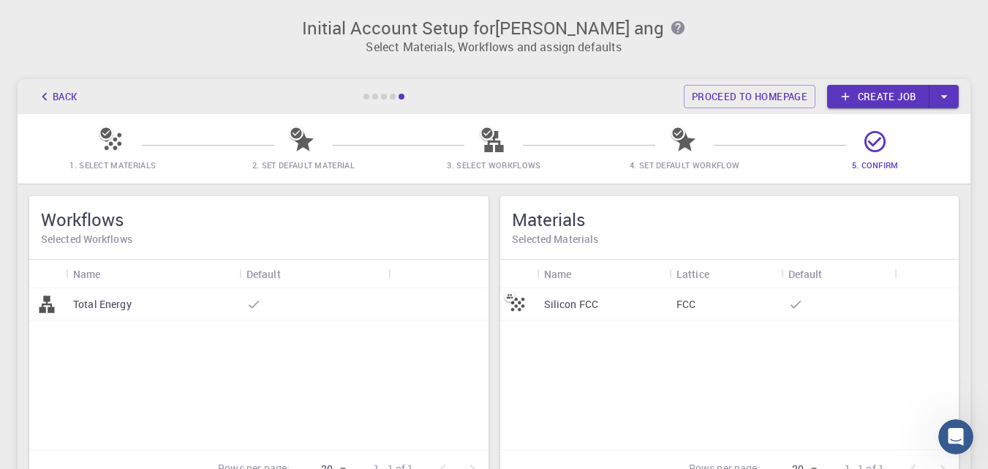
click at [883, 101] on link "Create job" at bounding box center [878, 96] width 102 height 23
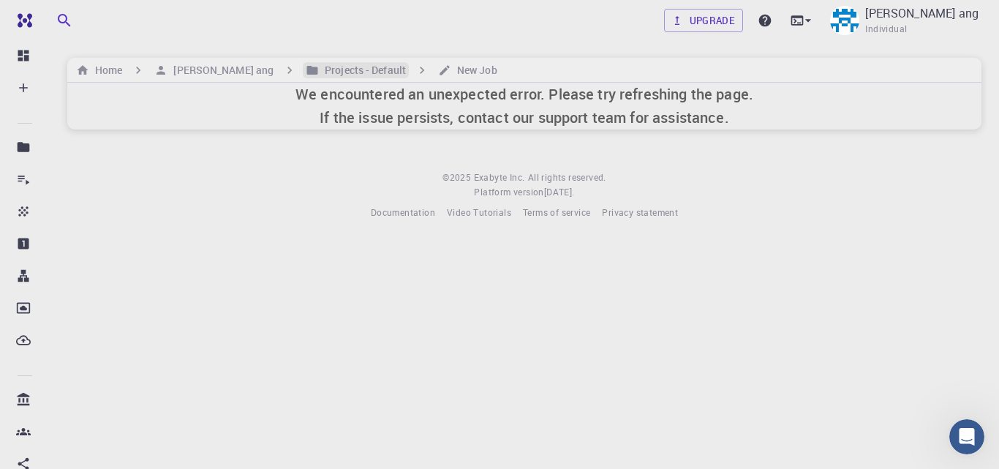
click at [329, 75] on h6 "Projects - Default" at bounding box center [362, 70] width 87 height 16
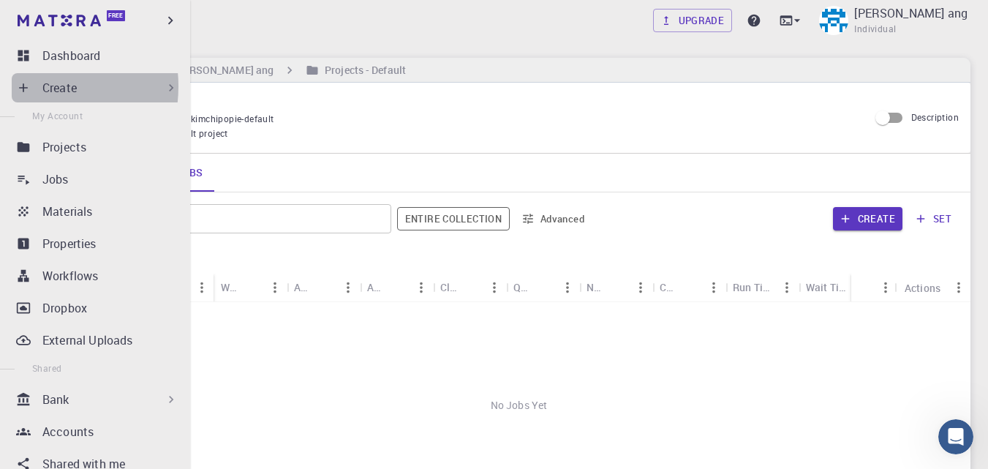
click at [29, 86] on icon at bounding box center [23, 87] width 15 height 15
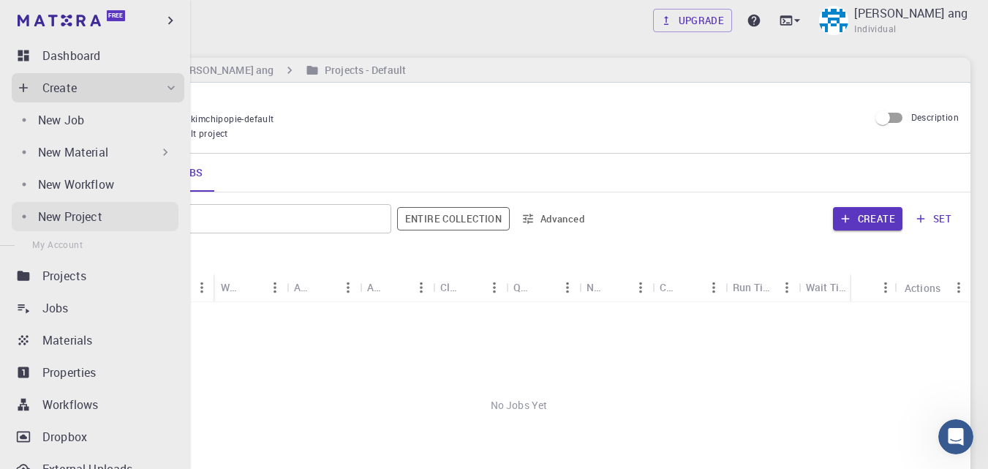
click at [86, 219] on p "New Project" at bounding box center [70, 217] width 64 height 18
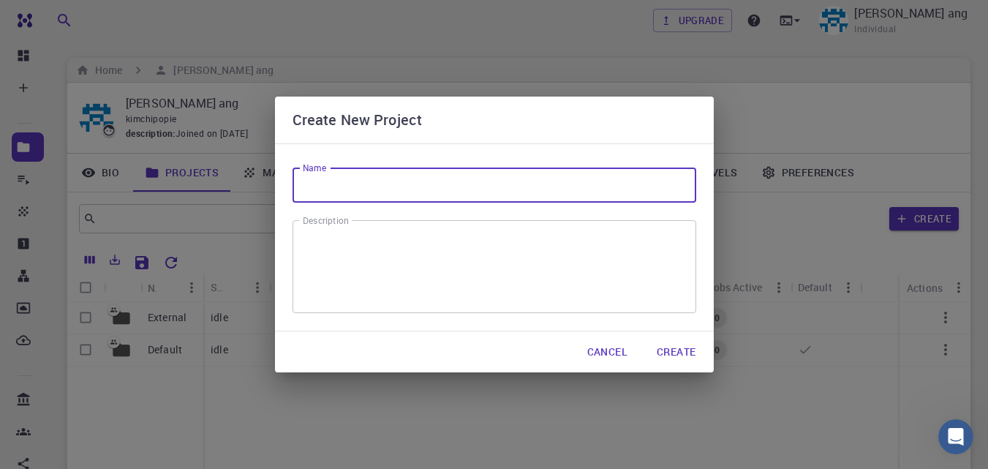
click at [409, 180] on input "Name" at bounding box center [495, 184] width 404 height 35
type input "c"
type input "C"
click at [404, 181] on input "Name" at bounding box center [495, 184] width 404 height 35
click at [424, 184] on input "Name" at bounding box center [495, 184] width 404 height 35
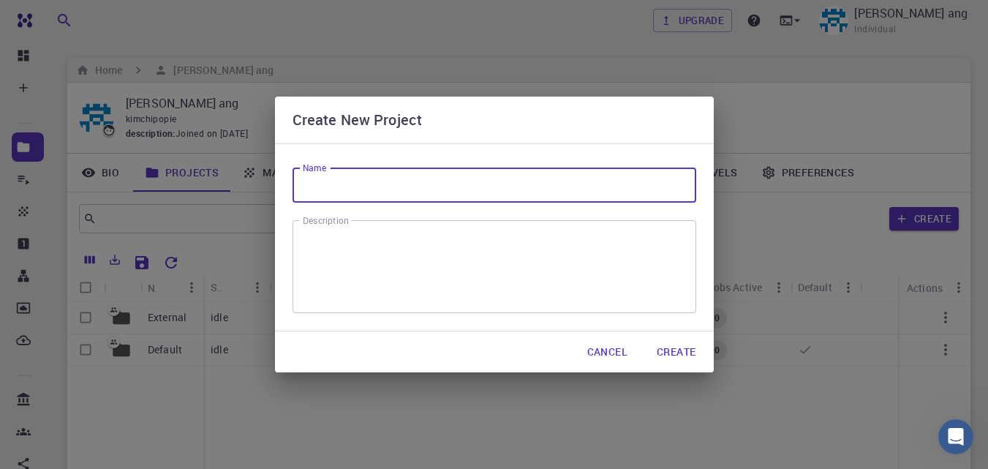
paste input "Computer Organization and Architecture"
type input "Computer Organization and Architecture"
click at [502, 249] on textarea "Description" at bounding box center [494, 267] width 383 height 69
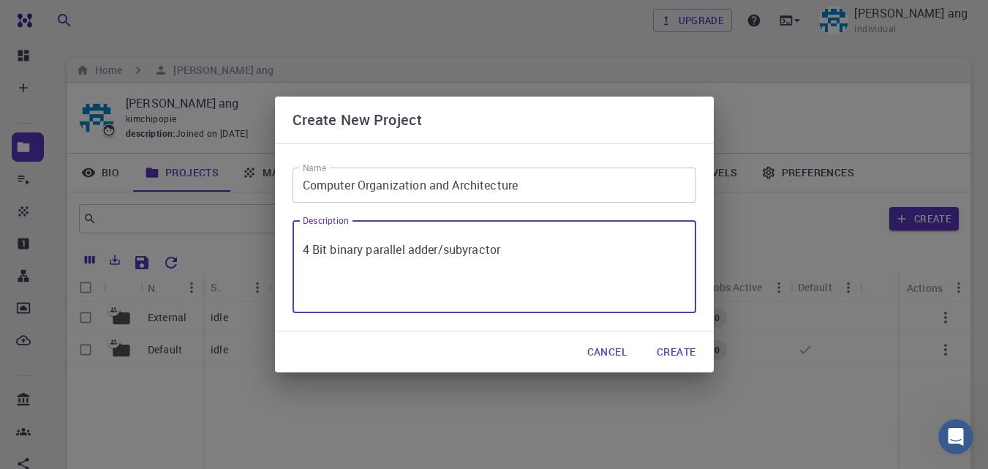
click at [469, 252] on textarea "4 Bit binary parallel adder/subyractor" at bounding box center [494, 267] width 383 height 69
type textarea "4 Bit binary parallel adder/subtractor"
click at [671, 354] on button "Create" at bounding box center [676, 351] width 62 height 29
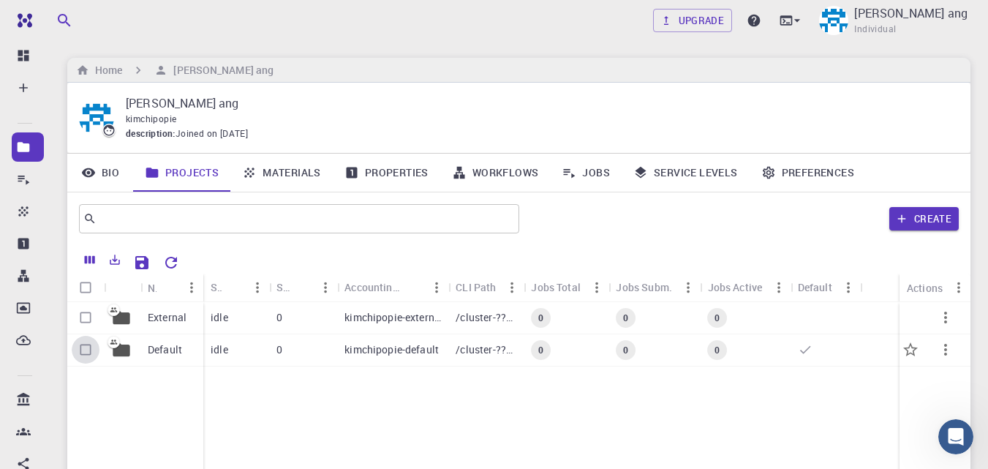
click at [86, 347] on input "Select row" at bounding box center [86, 350] width 28 height 28
checkbox input "true"
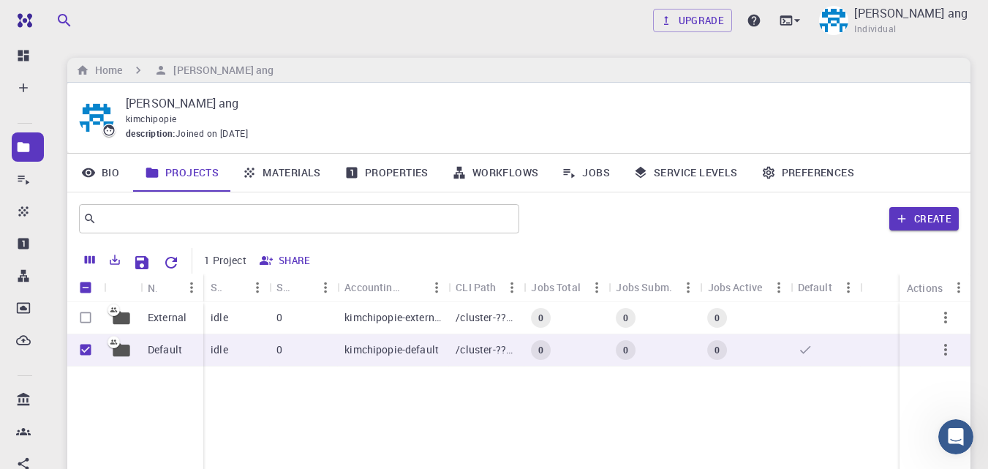
click at [540, 398] on div "External Default idle 0 kimchipopie-external /cluster-???-home/kimchipopie/kimc…" at bounding box center [518, 410] width 903 height 217
drag, startPoint x: 81, startPoint y: 347, endPoint x: 288, endPoint y: 320, distance: 208.8
click at [81, 348] on input "Unselect row" at bounding box center [86, 350] width 28 height 28
checkbox input "false"
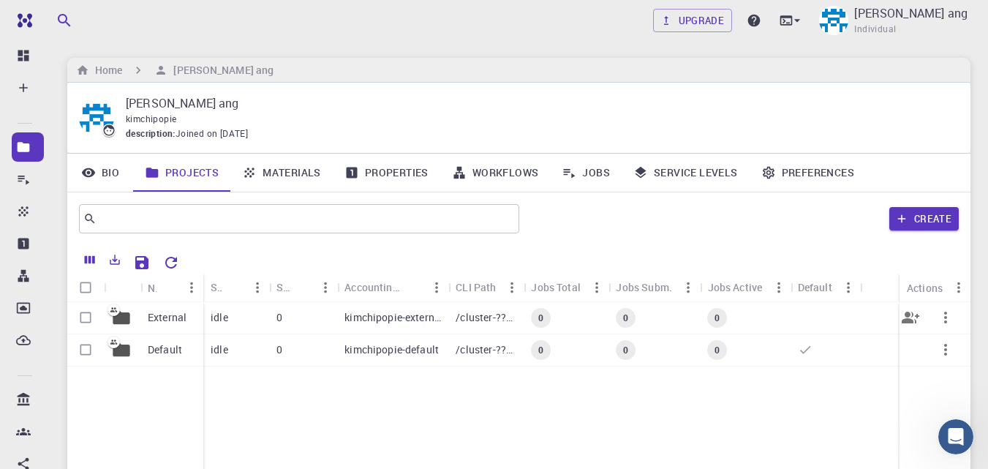
click at [294, 314] on div "0" at bounding box center [303, 318] width 68 height 32
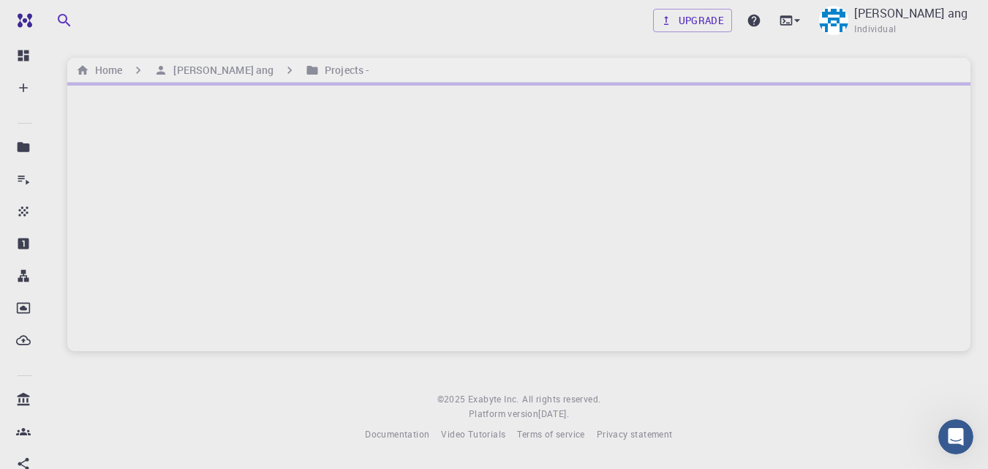
click at [294, 314] on div at bounding box center [518, 217] width 903 height 268
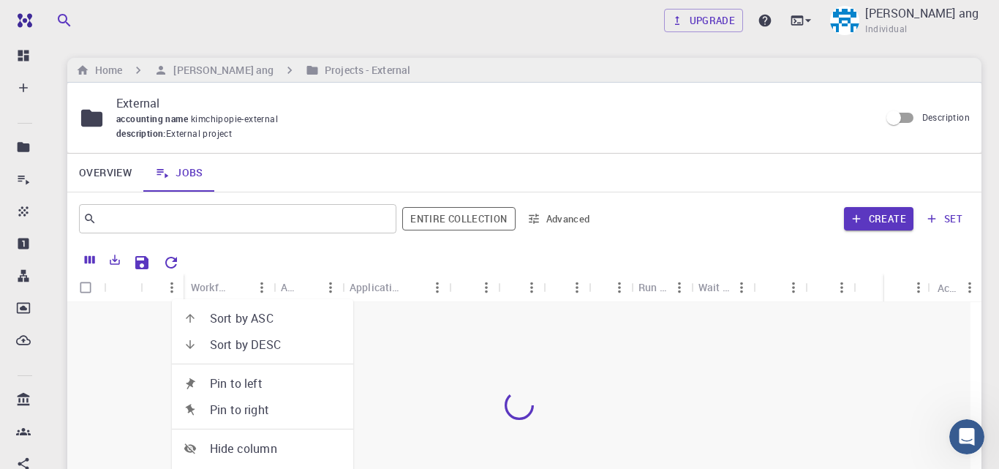
click at [507, 302] on div at bounding box center [518, 405] width 903 height 206
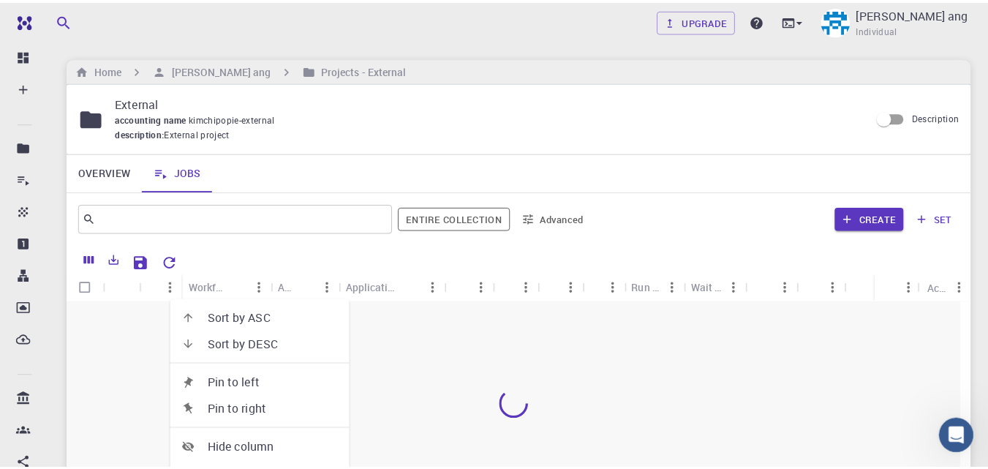
scroll to position [203, 0]
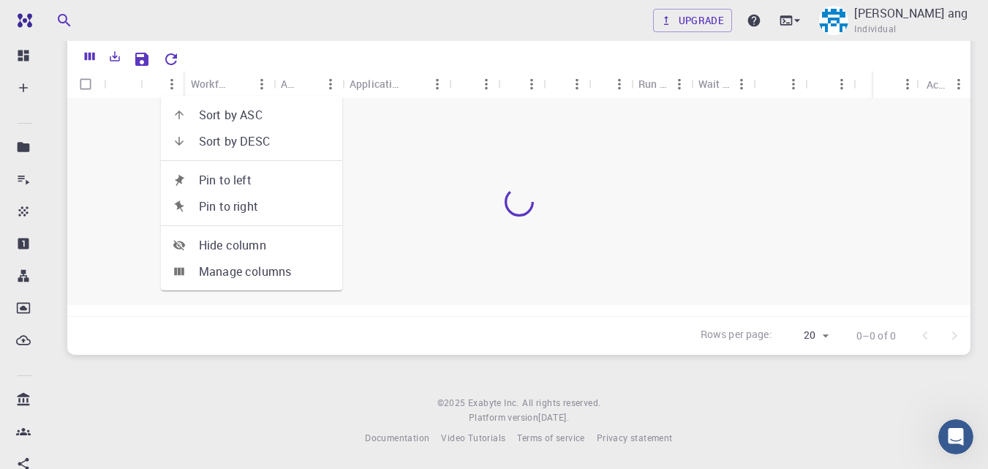
click at [478, 241] on div at bounding box center [518, 202] width 903 height 206
drag, startPoint x: 361, startPoint y: 202, endPoint x: 532, endPoint y: 216, distance: 172.4
click at [532, 216] on div at bounding box center [518, 202] width 903 height 206
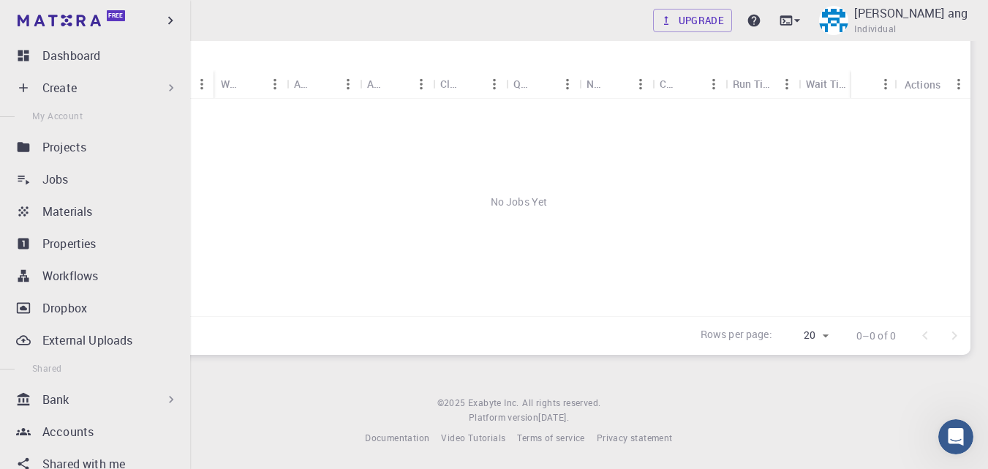
click at [77, 97] on div "Create" at bounding box center [98, 87] width 173 height 29
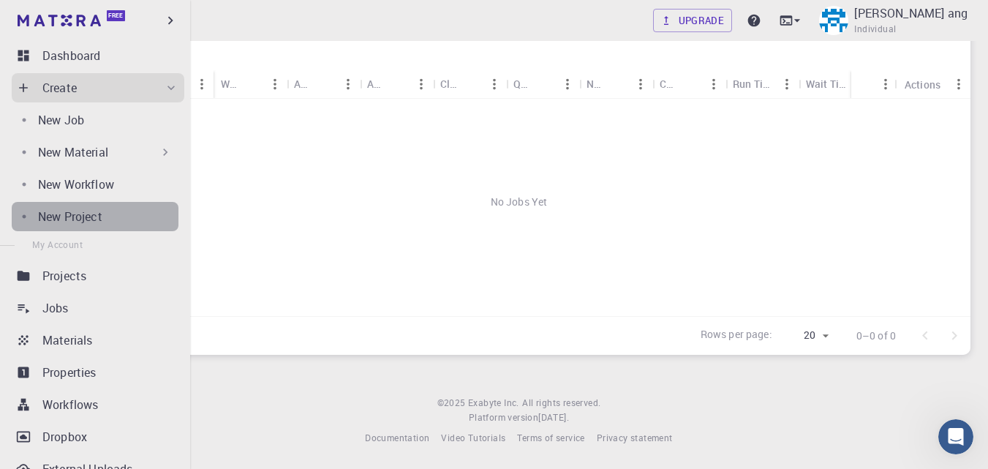
click at [96, 210] on p "New Project" at bounding box center [70, 217] width 64 height 18
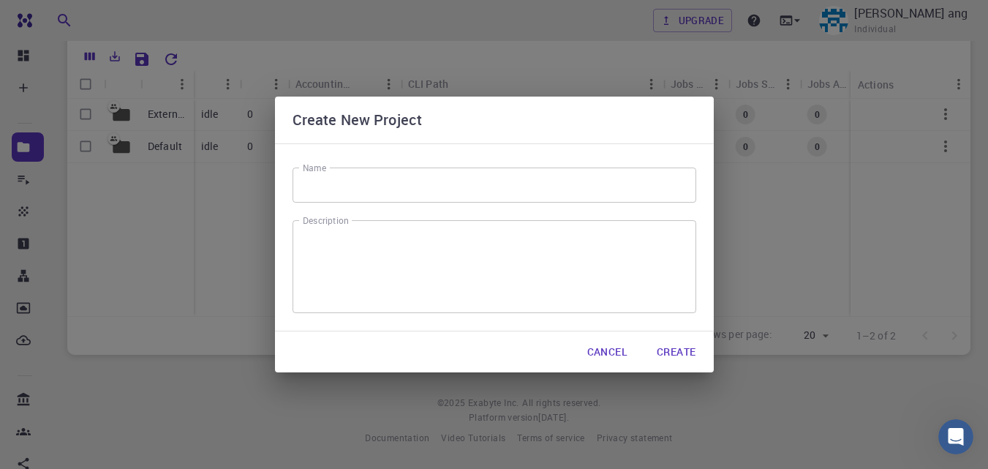
click at [323, 166] on label "Name" at bounding box center [314, 168] width 23 height 12
click at [323, 167] on input "Name" at bounding box center [495, 184] width 404 height 35
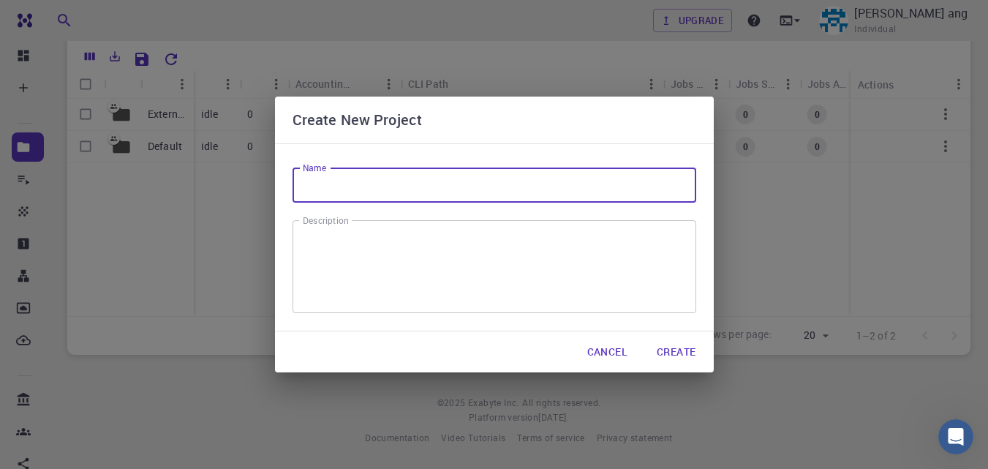
click at [323, 176] on input "Name" at bounding box center [495, 184] width 404 height 35
type input "Computer Organization and Architecture"
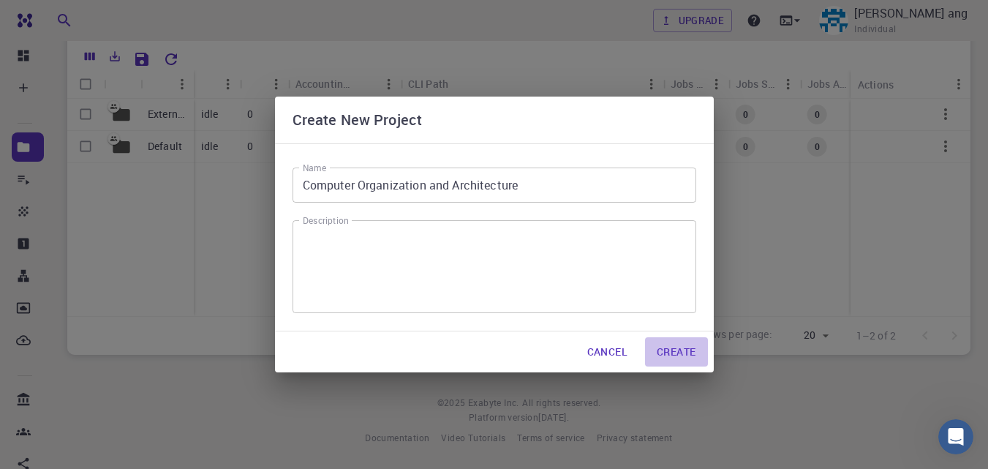
click at [673, 357] on button "Create" at bounding box center [676, 351] width 62 height 29
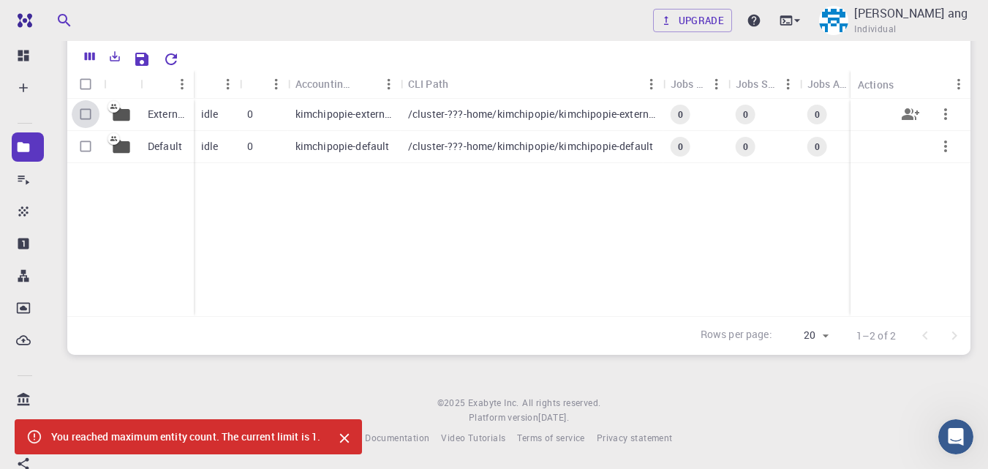
click at [87, 115] on input "Select row" at bounding box center [86, 114] width 28 height 28
checkbox input "true"
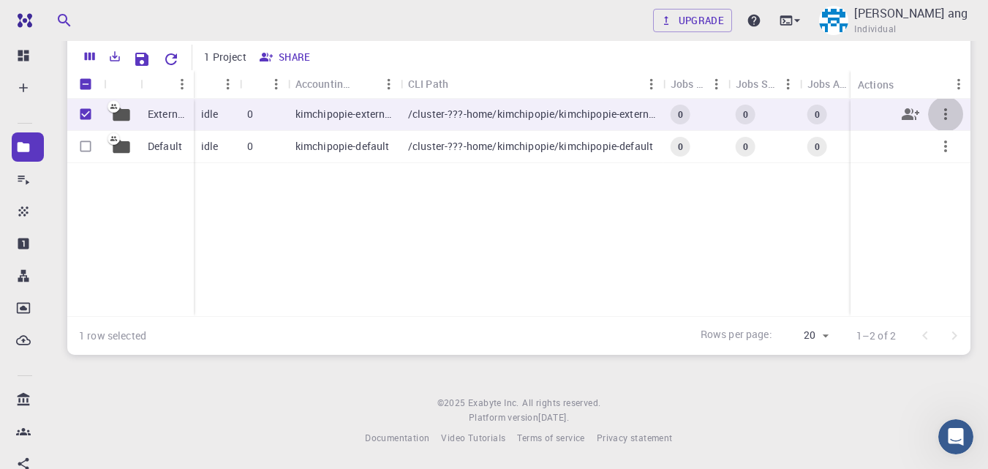
click at [943, 118] on icon "button" at bounding box center [946, 114] width 18 height 18
click at [957, 127] on span "Open" at bounding box center [962, 132] width 22 height 15
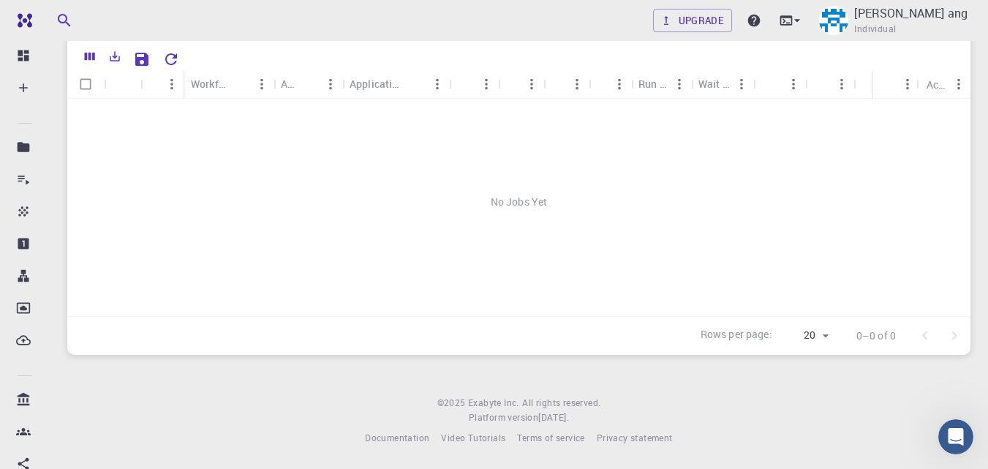
click at [516, 211] on div "No Jobs Yet" at bounding box center [518, 202] width 903 height 206
click at [641, 91] on div "Run Time" at bounding box center [652, 83] width 29 height 29
